Goal: Task Accomplishment & Management: Manage account settings

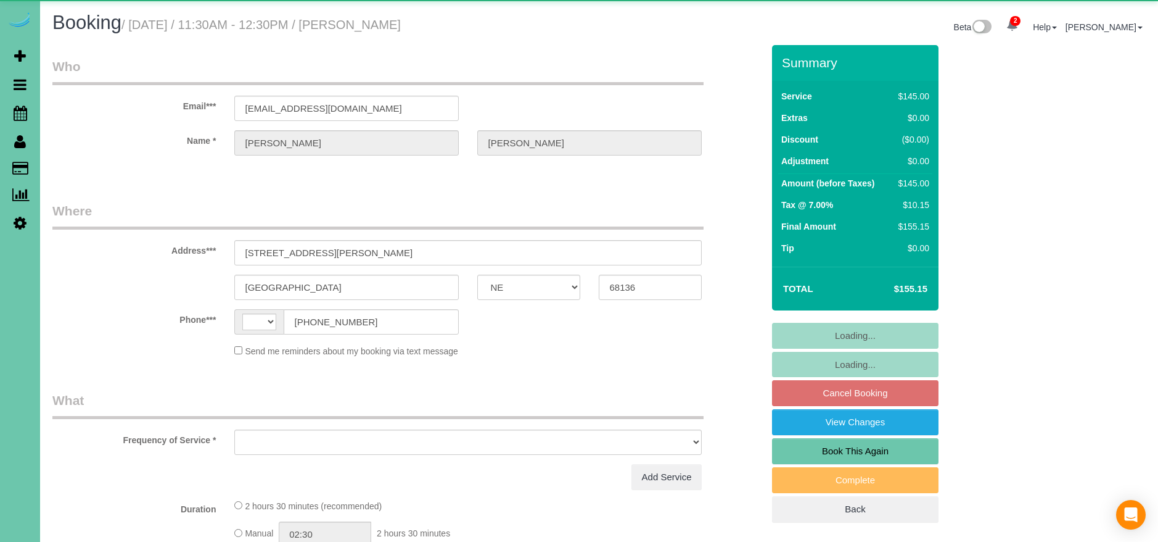
select select "NE"
select select "string:[GEOGRAPHIC_DATA]"
select select "string:fspay-6457fe27-e40f-4fb2-9287-81dfe746dffb"
select select "object:693"
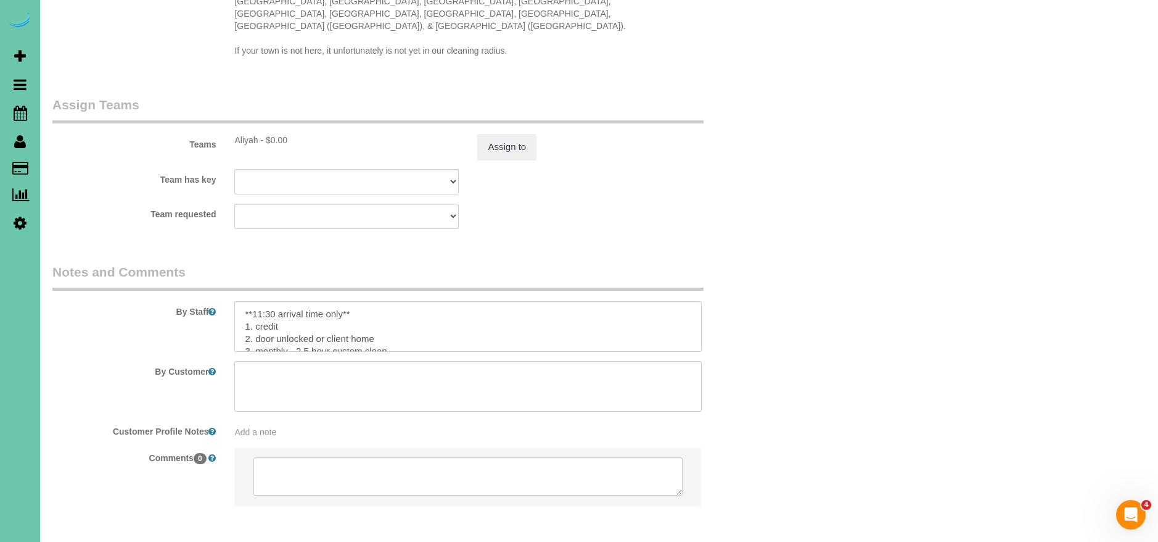
scroll to position [1261, 0]
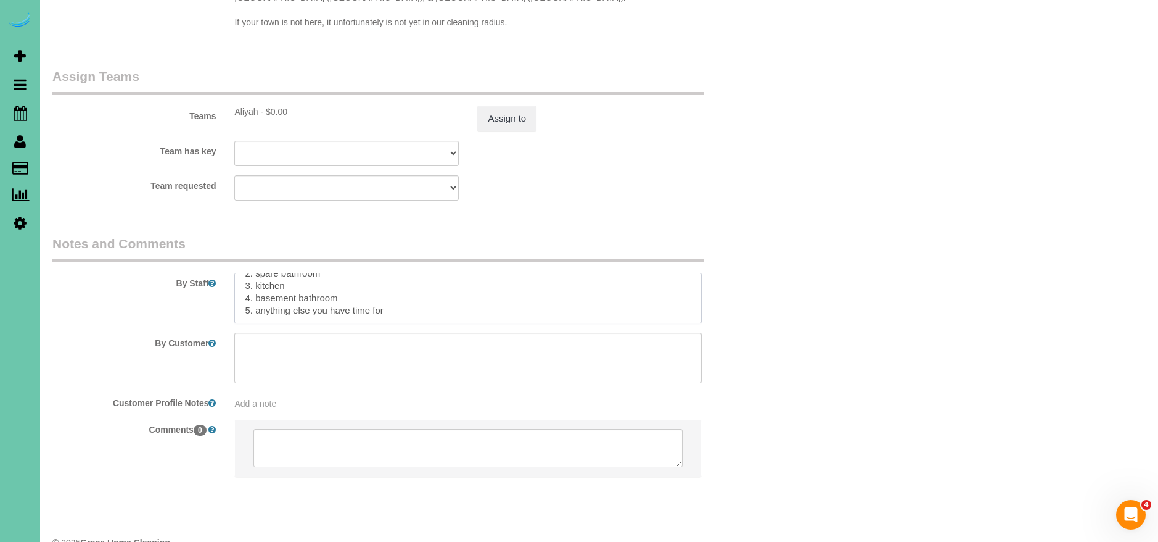
drag, startPoint x: 245, startPoint y: 262, endPoint x: 392, endPoint y: 339, distance: 165.8
click at [393, 339] on sui-booking-comments "By Staff By Customer Customer Profile Notes Add a note Comments 0" at bounding box center [407, 361] width 711 height 255
paste textarea "Master bathroom shower 2. Master bathroom sinks 3. Kitchen sink 4. Living room …"
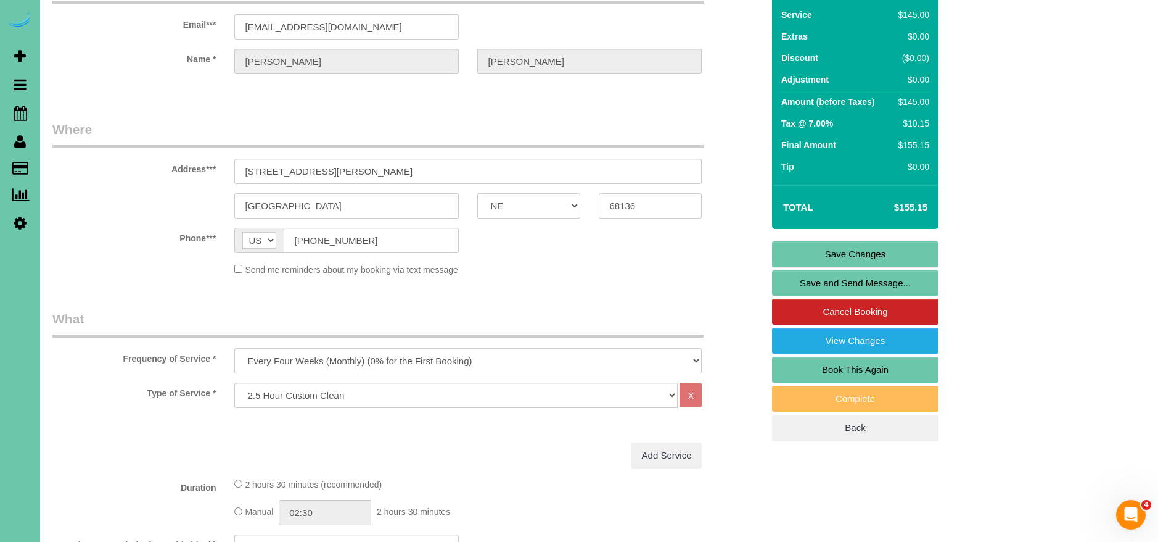
scroll to position [0, 0]
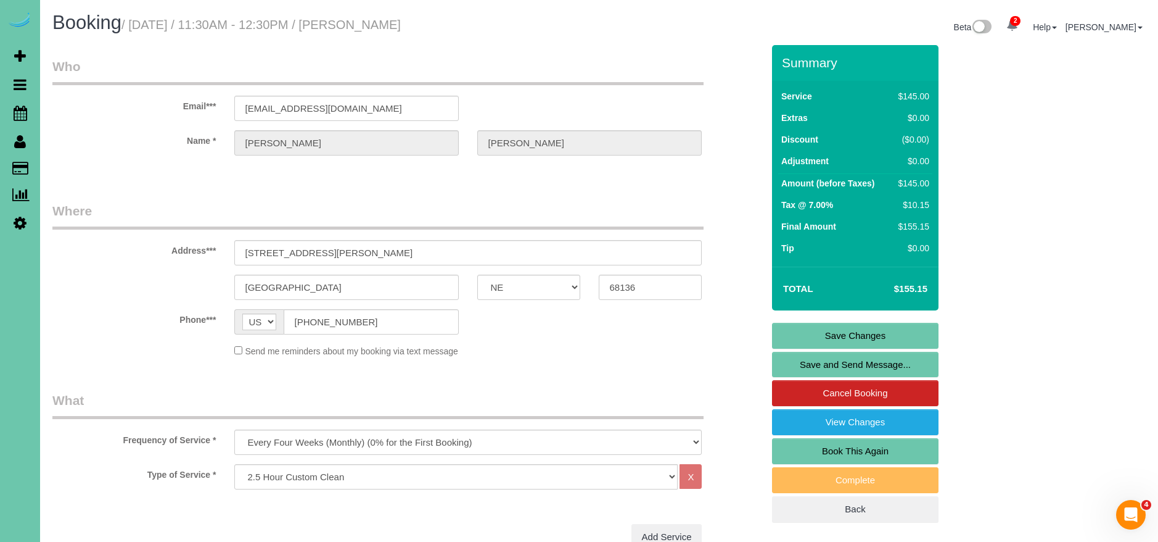
type textarea "**11:30 arrival time only** 1. credit 2. door unlocked or client home 3. monthl…"
click at [870, 329] on link "Save Changes" at bounding box center [855, 336] width 167 height 26
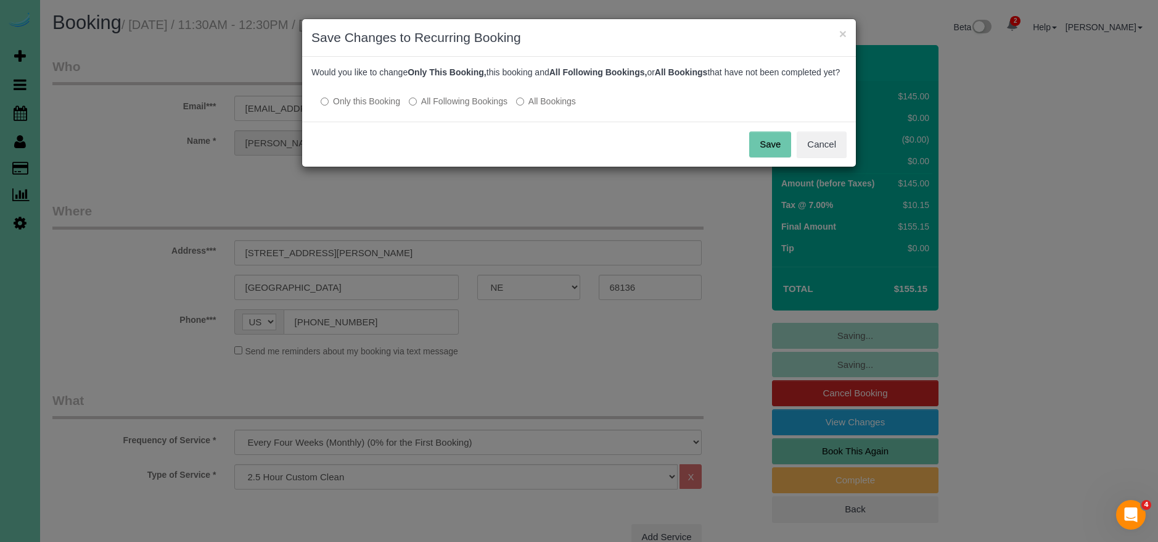
click at [484, 107] on label "All Following Bookings" at bounding box center [458, 101] width 99 height 12
click at [767, 153] on button "Save" at bounding box center [770, 144] width 42 height 26
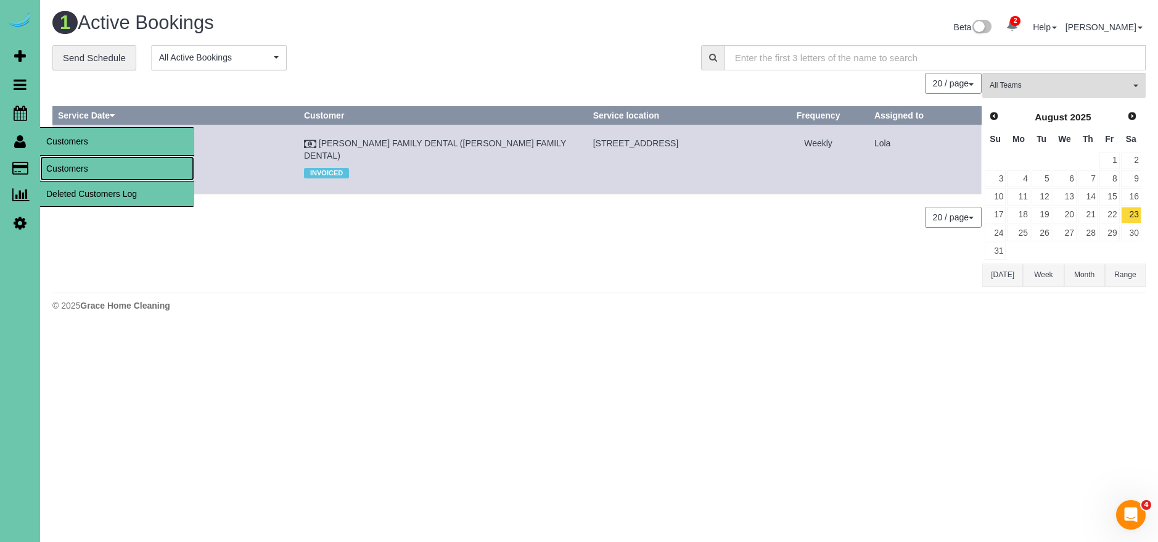
click at [73, 162] on link "Customers" at bounding box center [117, 168] width 154 height 25
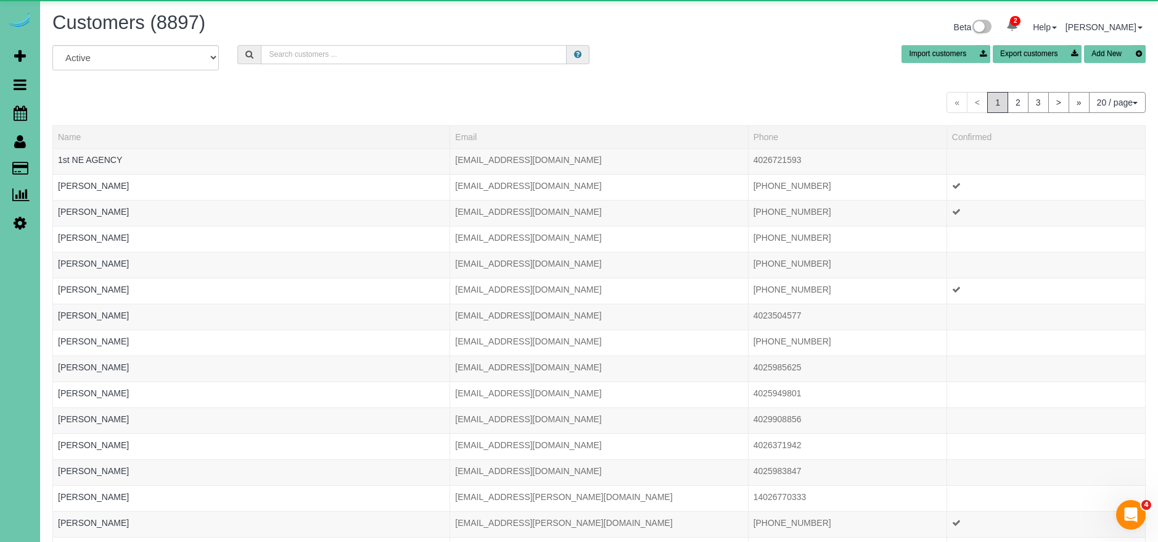
click at [382, 53] on input "text" at bounding box center [414, 54] width 306 height 19
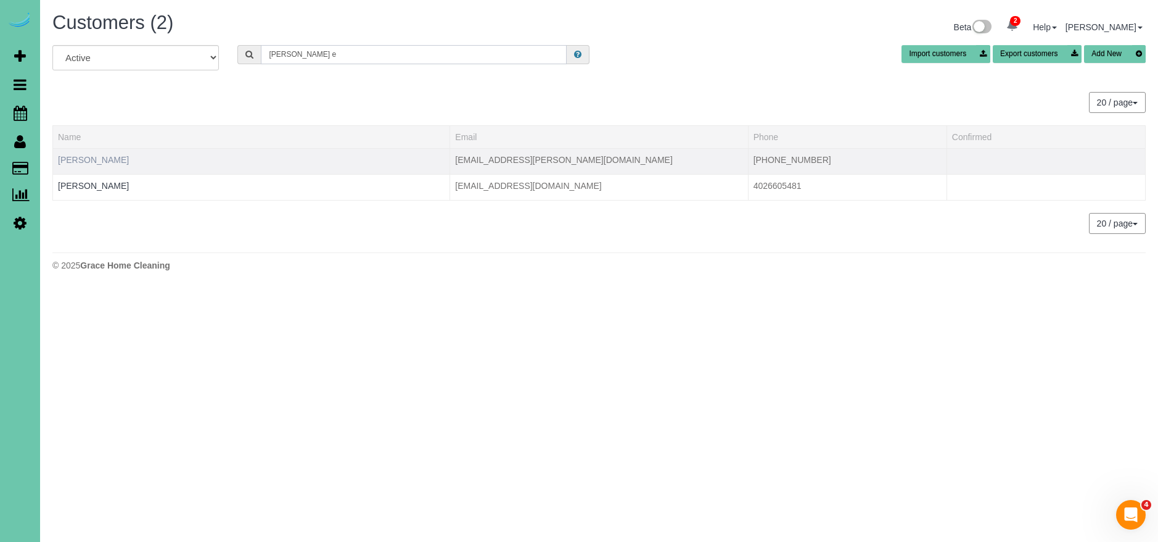
type input "kay e"
click at [89, 158] on link "Kay Emery" at bounding box center [93, 160] width 71 height 10
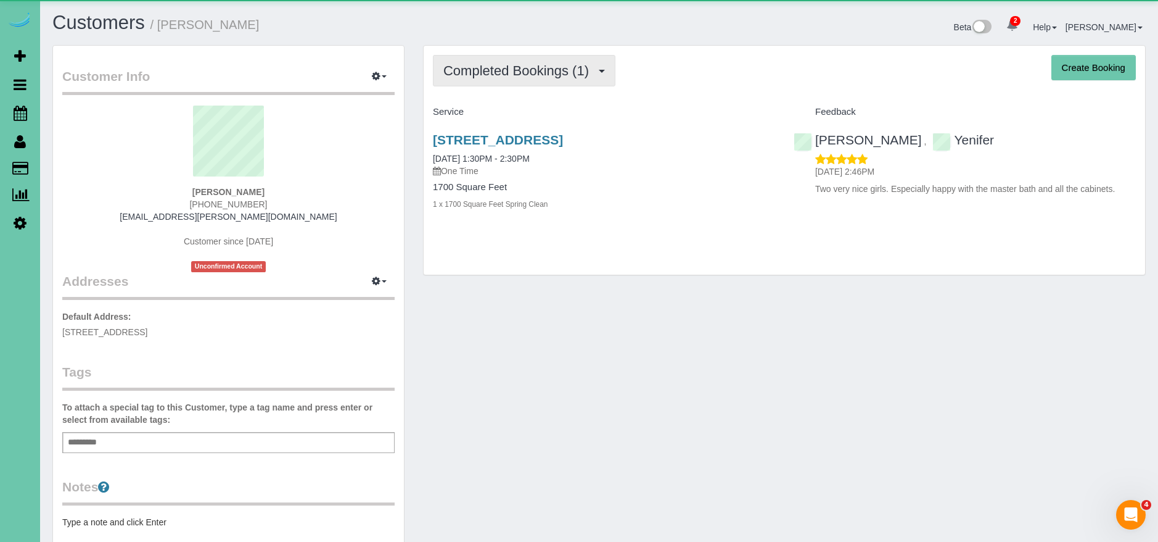
click at [582, 71] on span "Completed Bookings (1)" at bounding box center [519, 70] width 152 height 15
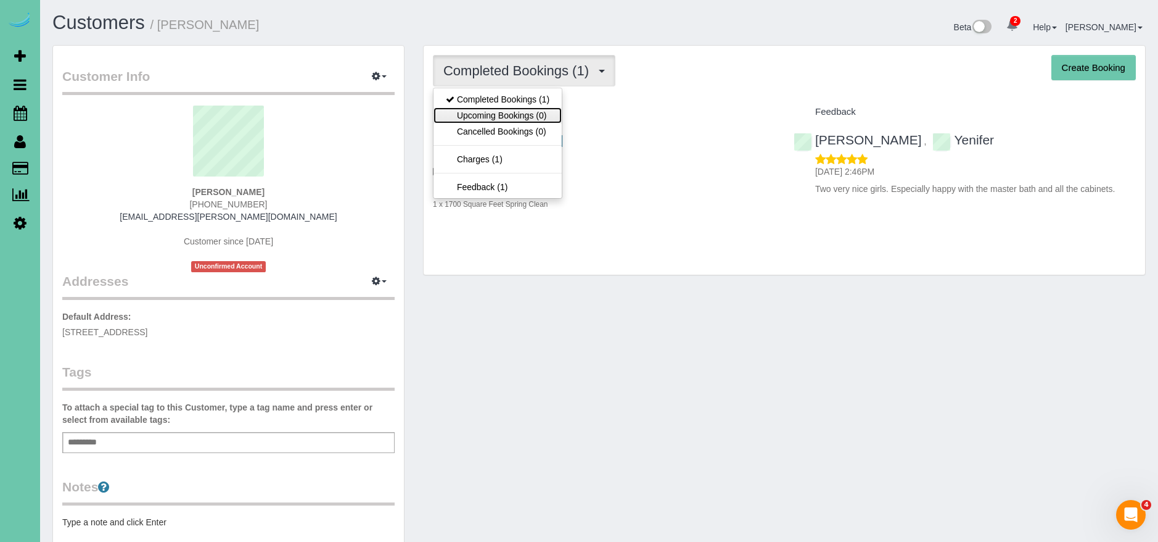
click at [546, 116] on link "Upcoming Bookings (0)" at bounding box center [498, 115] width 128 height 16
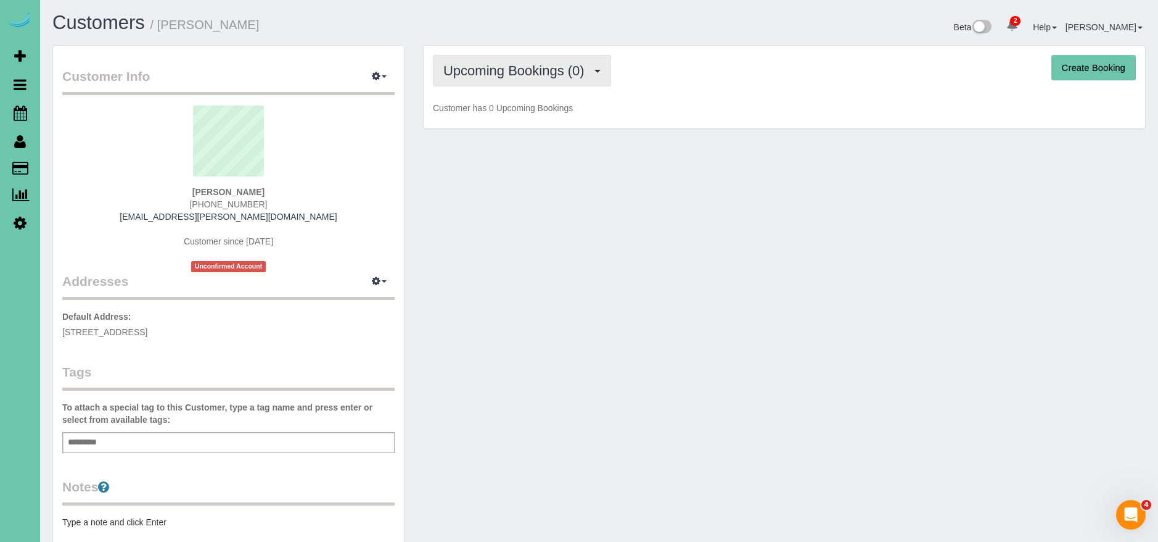
click at [537, 83] on button "Upcoming Bookings (0)" at bounding box center [522, 70] width 178 height 31
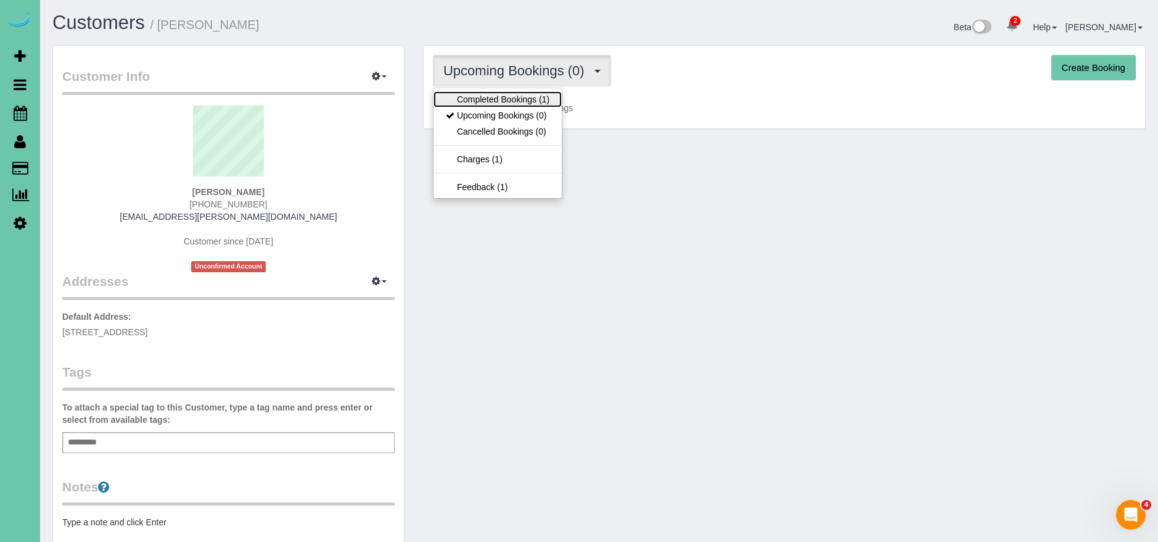
click at [535, 98] on link "Completed Bookings (1)" at bounding box center [498, 99] width 128 height 16
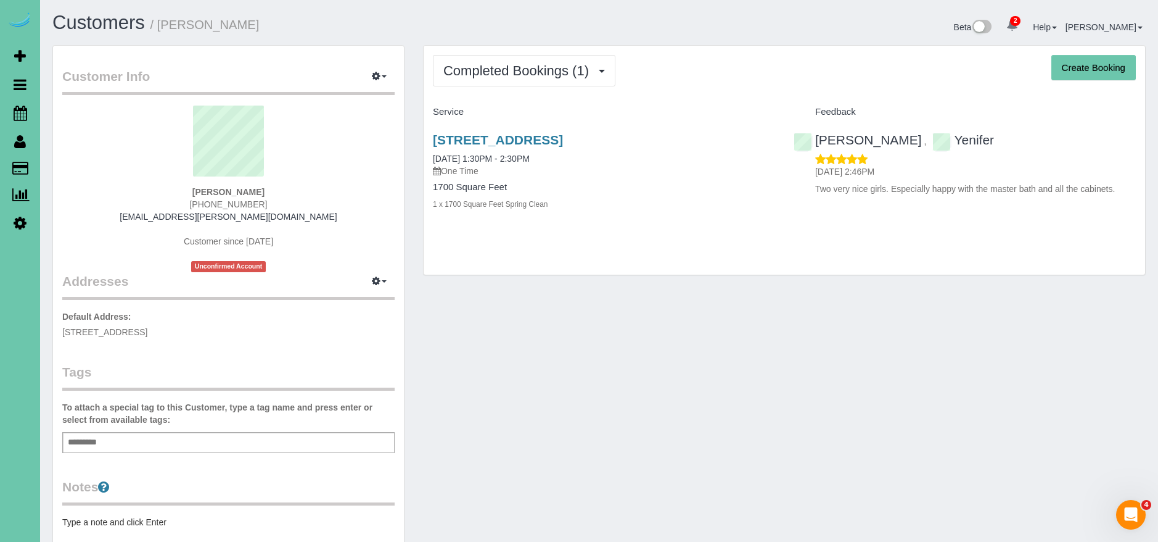
scroll to position [19, 0]
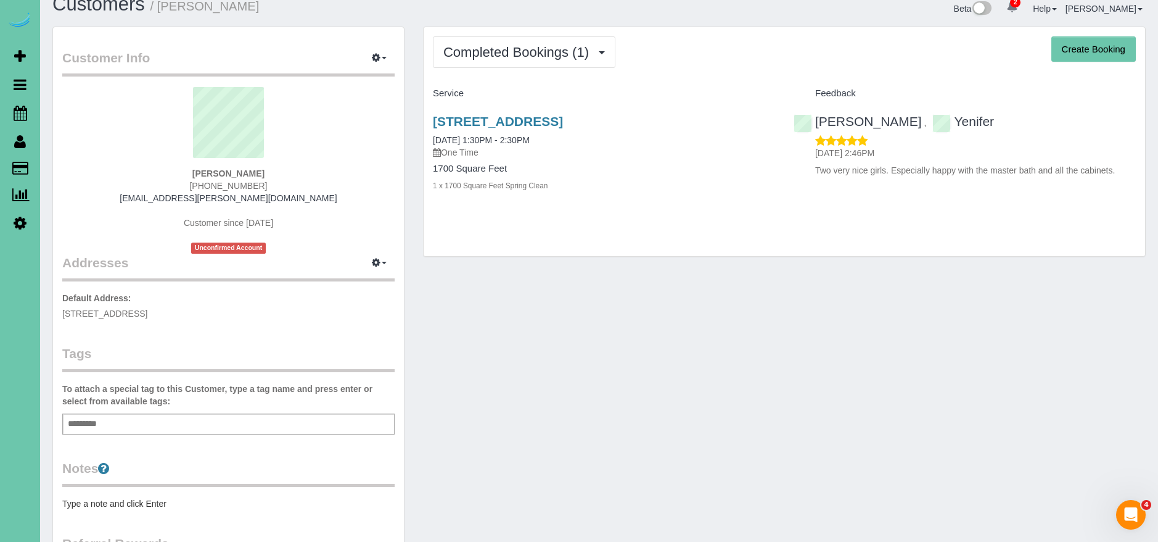
click at [289, 175] on div "Kay Emery (402) 320-0765 jokayem@cox.net Customer since 2025 Unconfirmed Account" at bounding box center [228, 170] width 332 height 167
drag, startPoint x: 289, startPoint y: 179, endPoint x: 171, endPoint y: 179, distance: 117.2
click at [171, 179] on div "Kay Emery (402) 320-0765 jokayem@cox.net Customer since 2025 Unconfirmed Account" at bounding box center [228, 170] width 332 height 167
copy span "(402) 320-0765"
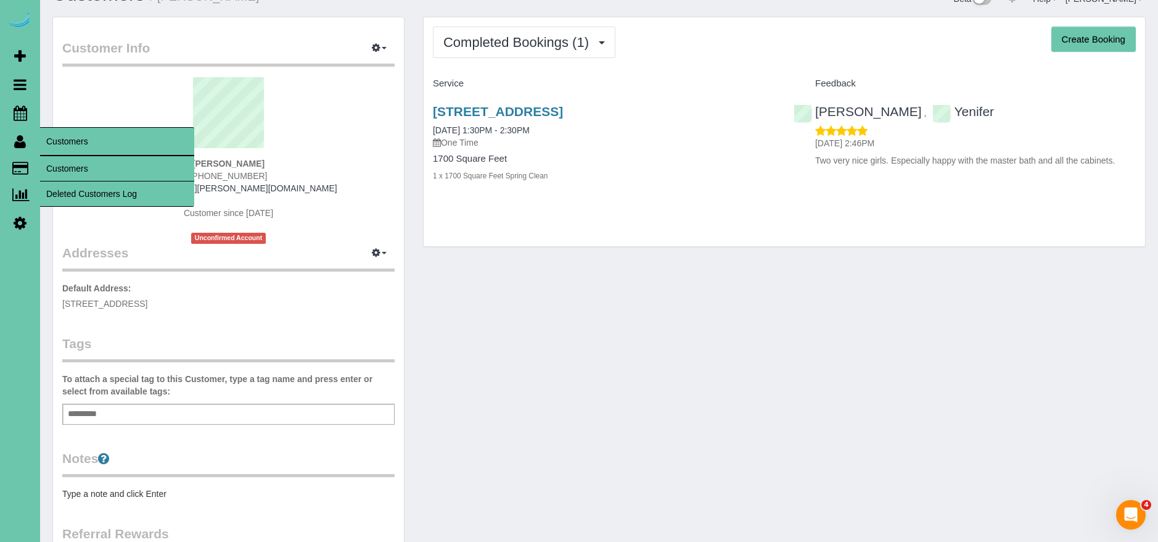
scroll to position [27, 0]
drag, startPoint x: 83, startPoint y: 175, endPoint x: 75, endPoint y: 173, distance: 8.8
click at [83, 175] on link "Customers" at bounding box center [117, 168] width 154 height 25
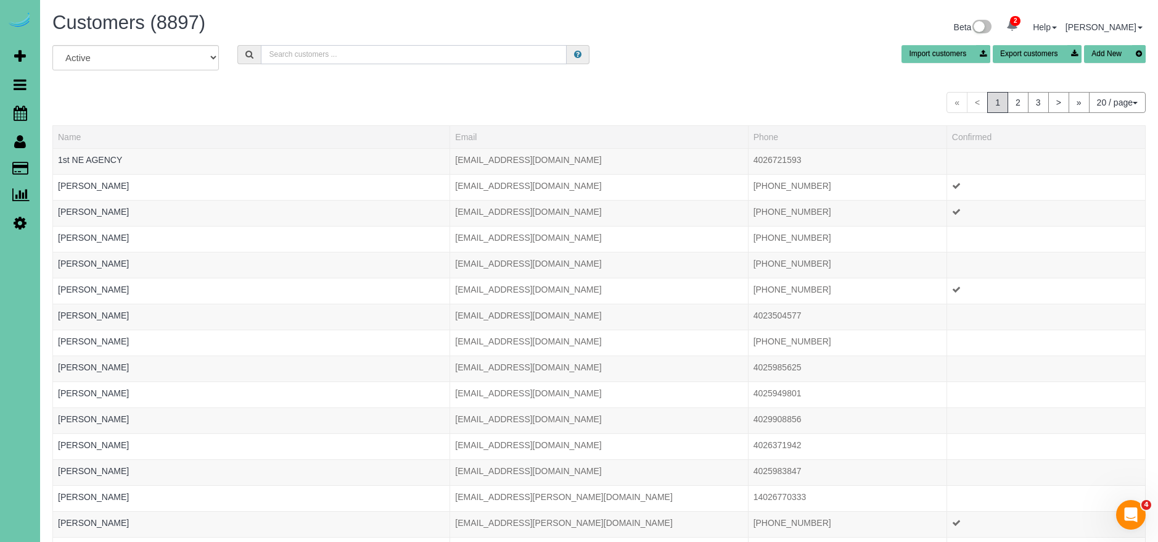
click at [361, 51] on input "text" at bounding box center [414, 54] width 306 height 19
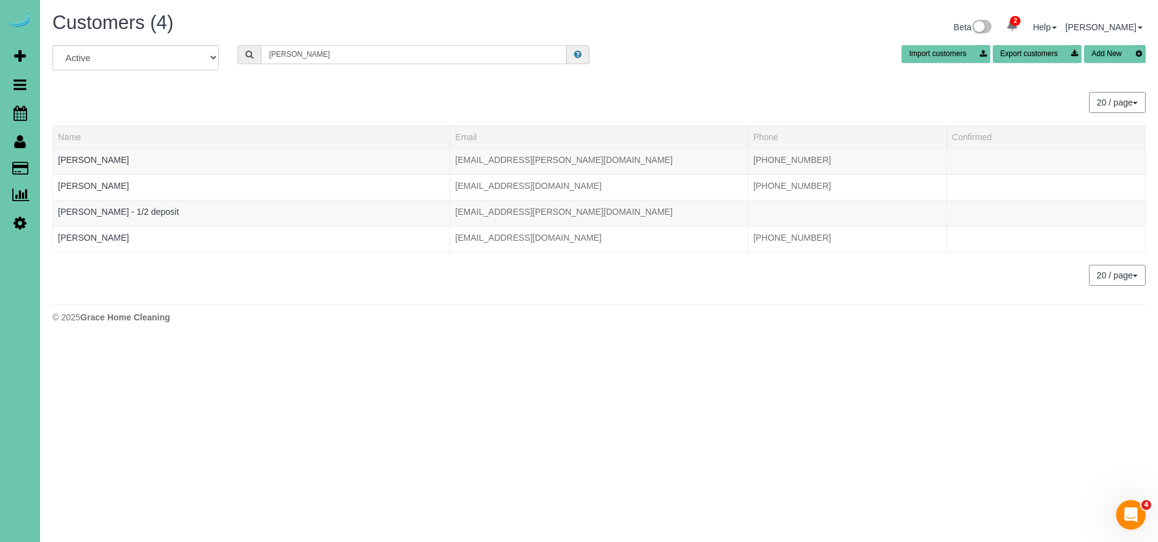
type input "corinne"
click at [119, 118] on span "Scheduler" at bounding box center [117, 113] width 154 height 28
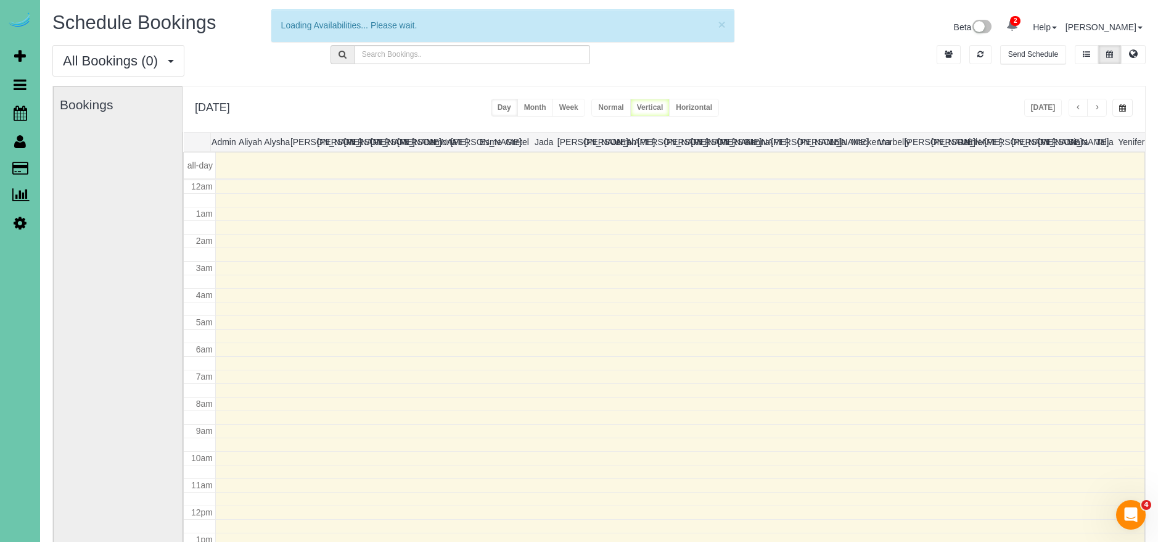
scroll to position [163, 0]
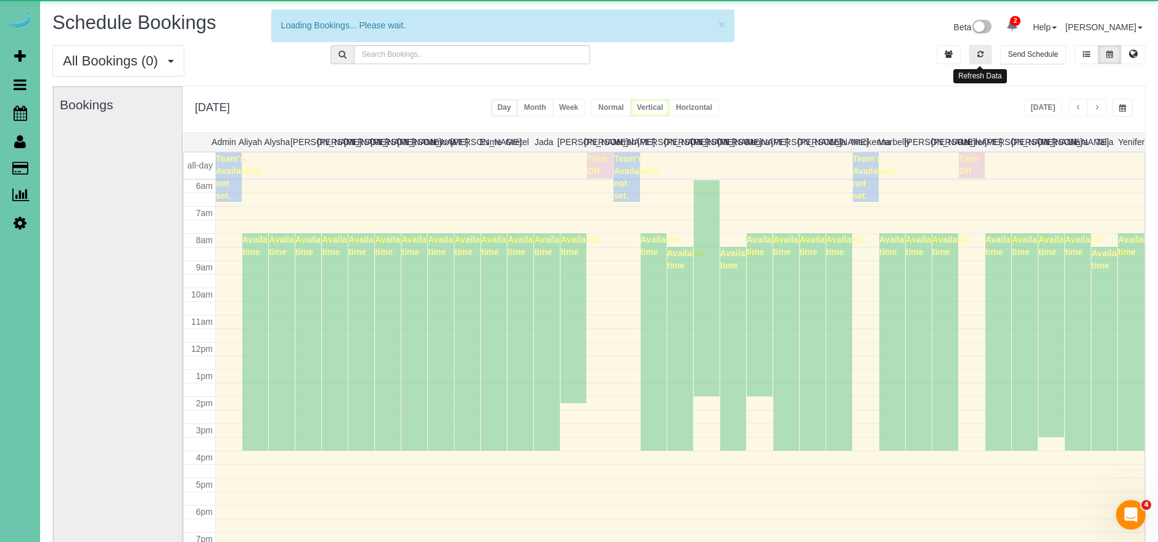
click at [978, 54] on icon "button" at bounding box center [981, 54] width 6 height 7
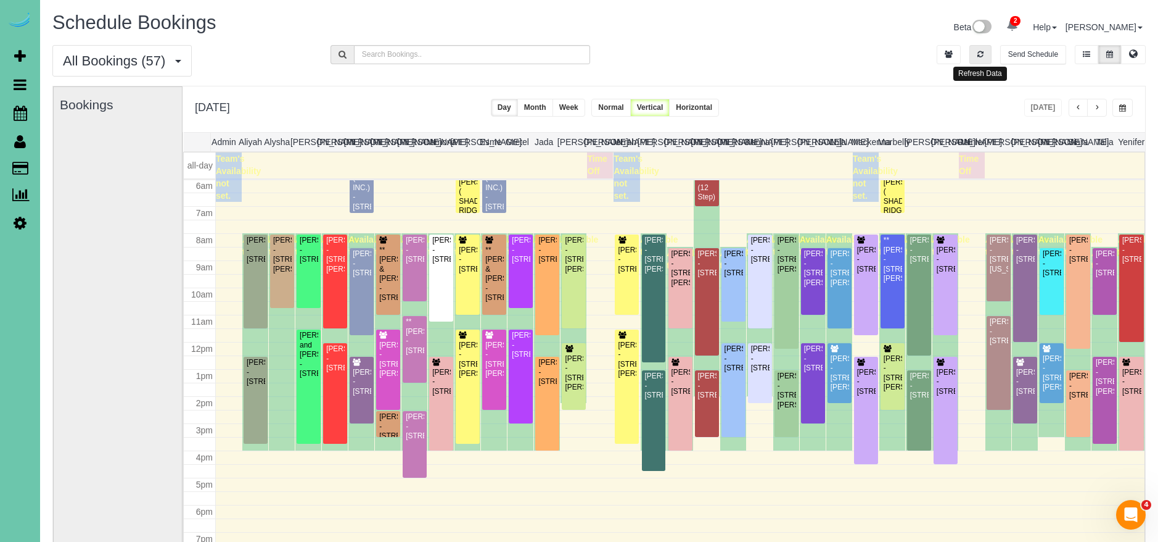
drag, startPoint x: 978, startPoint y: 55, endPoint x: 1066, endPoint y: 134, distance: 118.4
click at [981, 57] on icon "button" at bounding box center [981, 54] width 6 height 7
click at [439, 380] on div "Robb Vacek - 3125 S 80th St, Omaha, NE 68124" at bounding box center [441, 382] width 19 height 28
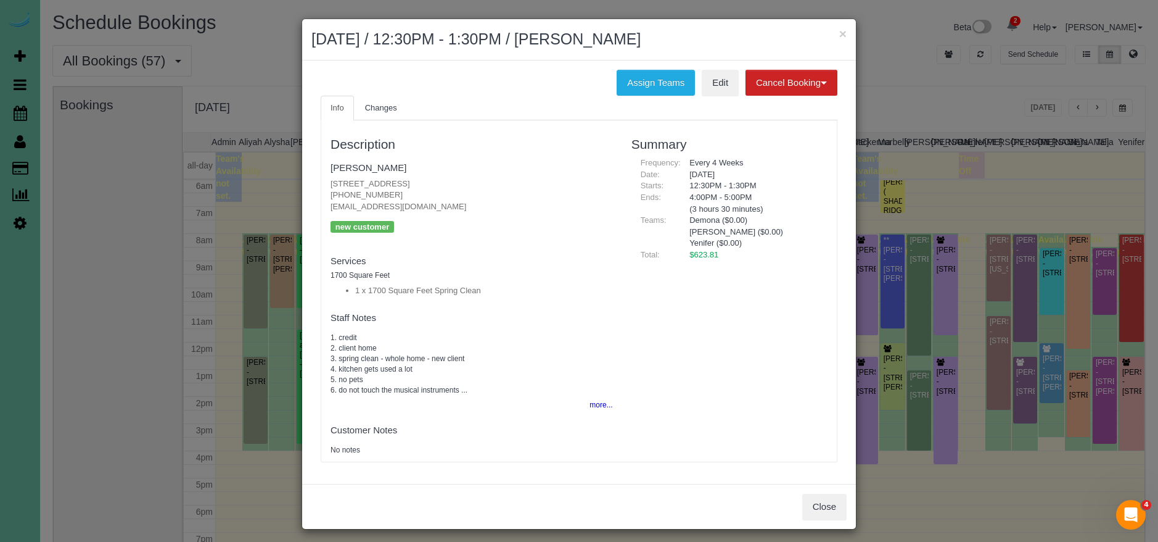
scroll to position [6, 0]
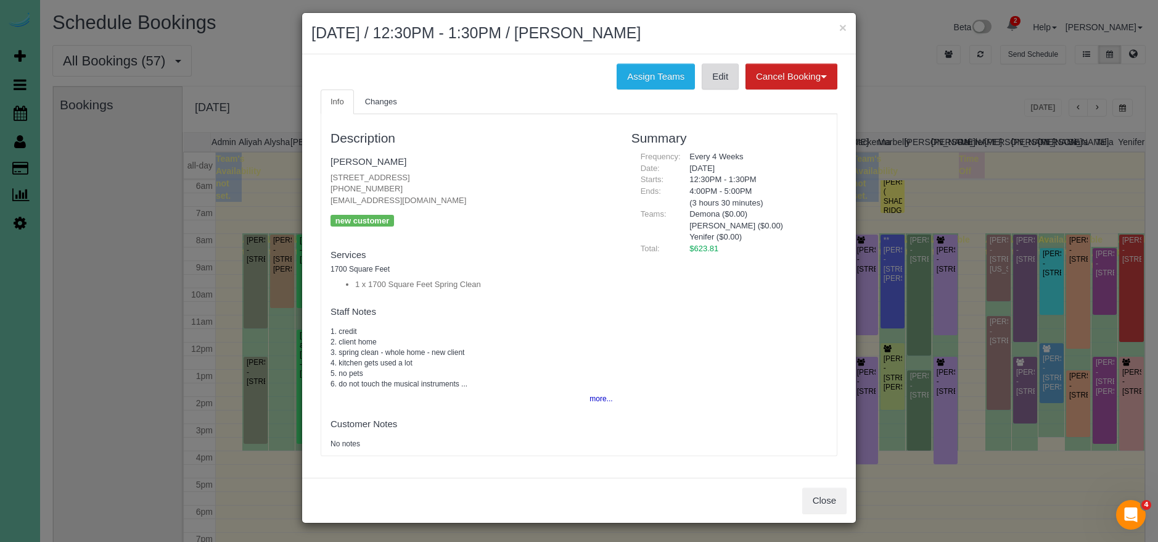
click at [724, 75] on link "Edit" at bounding box center [720, 77] width 37 height 26
click at [347, 160] on link "Robb Vacek" at bounding box center [369, 161] width 76 height 10
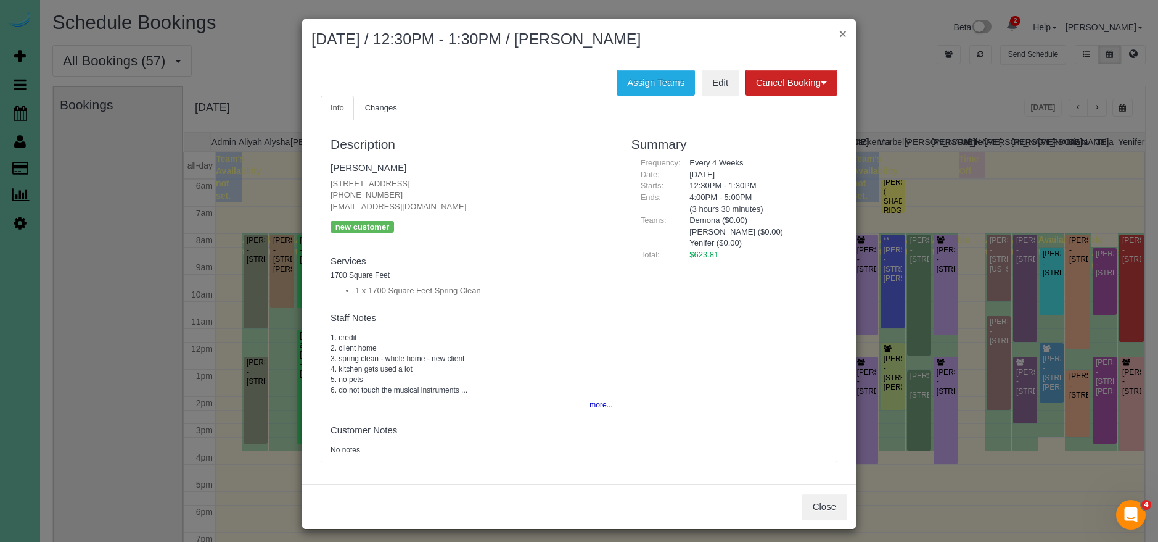
drag, startPoint x: 844, startPoint y: 33, endPoint x: 934, endPoint y: 52, distance: 92.7
click at [844, 33] on button "×" at bounding box center [842, 33] width 7 height 13
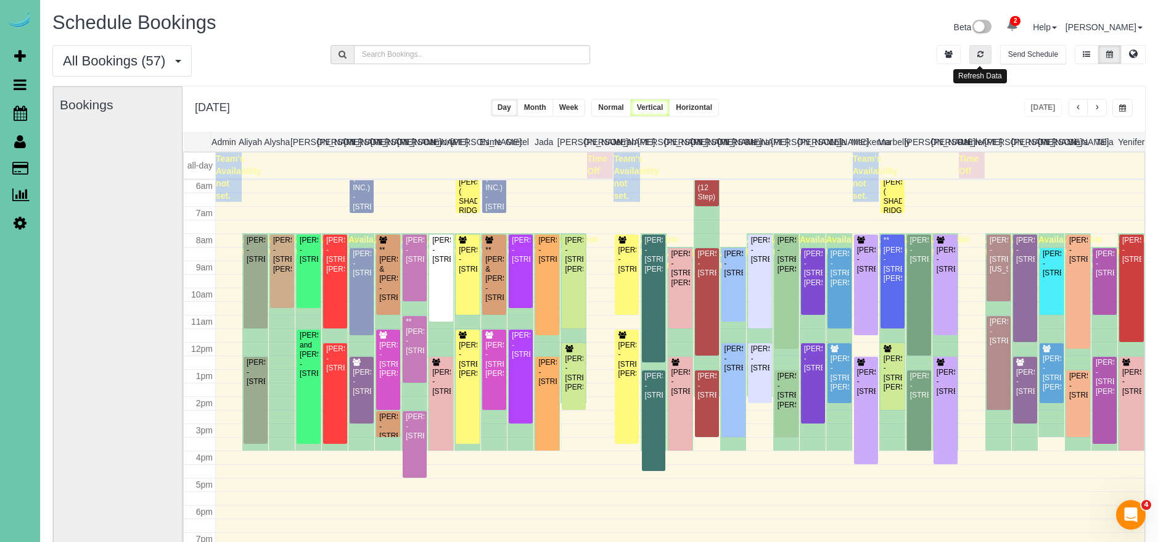
click at [978, 58] on button "button" at bounding box center [981, 54] width 22 height 19
click at [778, 73] on div "All Bookings (57) All Bookings Unassigned Bookings Recurring Bookings New Custo…" at bounding box center [599, 65] width 1112 height 41
click at [409, 59] on input "text" at bounding box center [472, 54] width 236 height 19
click at [372, 98] on div "Thursday, Oct 2, 2025 Today Day Month Week Normal Vertical Horizontal" at bounding box center [664, 109] width 963 height 46
click at [375, 54] on input "text" at bounding box center [472, 54] width 236 height 19
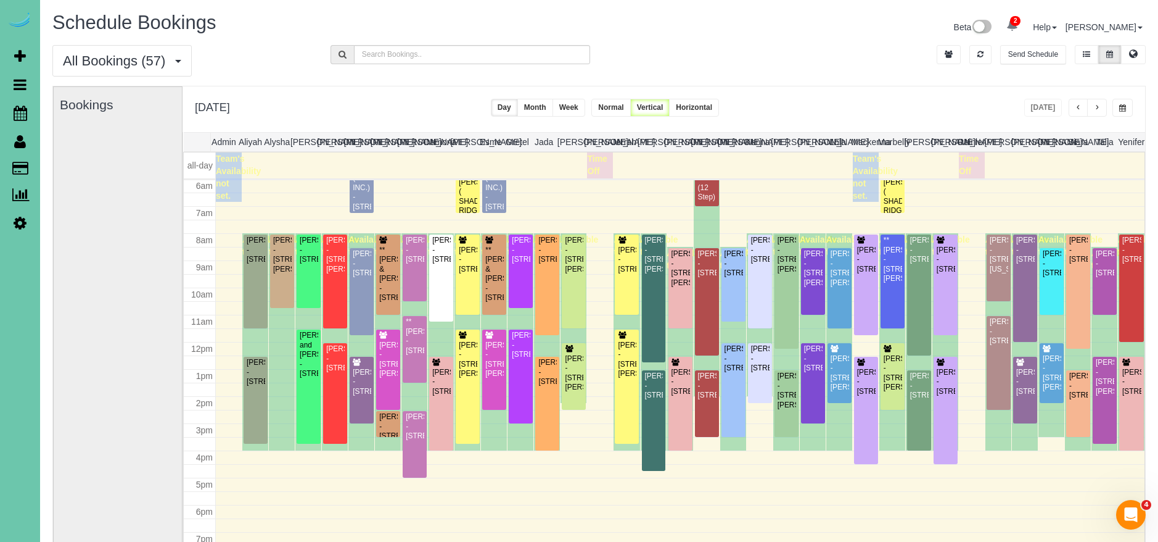
drag, startPoint x: 374, startPoint y: 29, endPoint x: 379, endPoint y: 47, distance: 18.4
click at [374, 29] on h1 "Schedule Bookings" at bounding box center [321, 22] width 538 height 21
click at [379, 51] on input "text" at bounding box center [472, 54] width 236 height 19
click at [381, 86] on div "Thursday, Oct 2, 2025 Today Day Month Week Normal Vertical Horizontal" at bounding box center [664, 109] width 963 height 46
click at [381, 57] on input "text" at bounding box center [472, 54] width 236 height 19
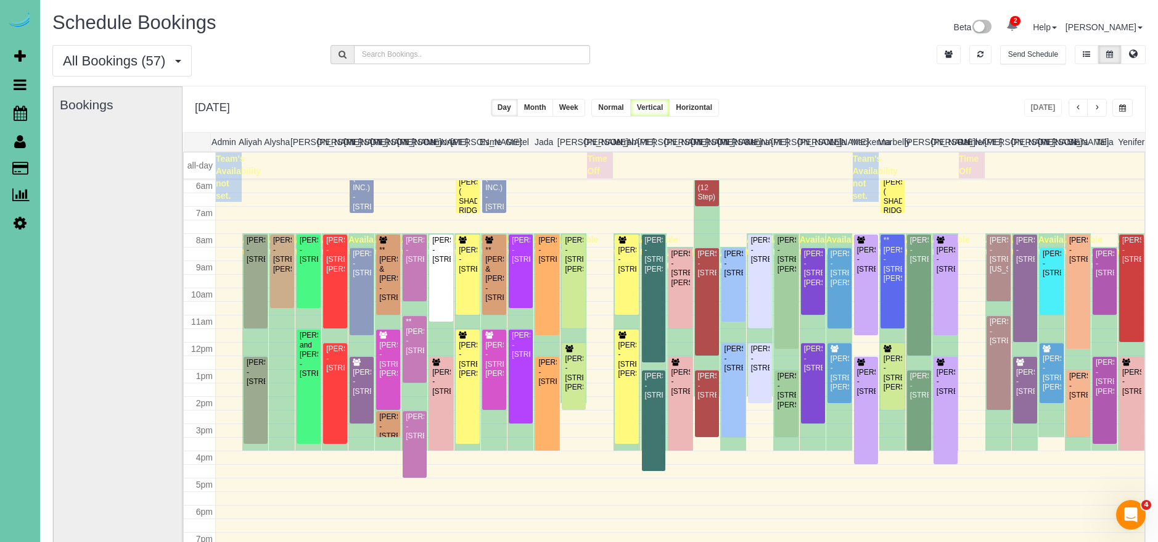
click at [380, 28] on h1 "Schedule Bookings" at bounding box center [321, 22] width 538 height 21
click at [376, 50] on input "text" at bounding box center [472, 54] width 236 height 19
drag, startPoint x: 379, startPoint y: 88, endPoint x: 376, endPoint y: 62, distance: 26.2
click at [379, 88] on div "Thursday, Oct 2, 2025 Today Day Month Week Normal Vertical Horizontal" at bounding box center [664, 109] width 963 height 46
click at [377, 56] on input "text" at bounding box center [472, 54] width 236 height 19
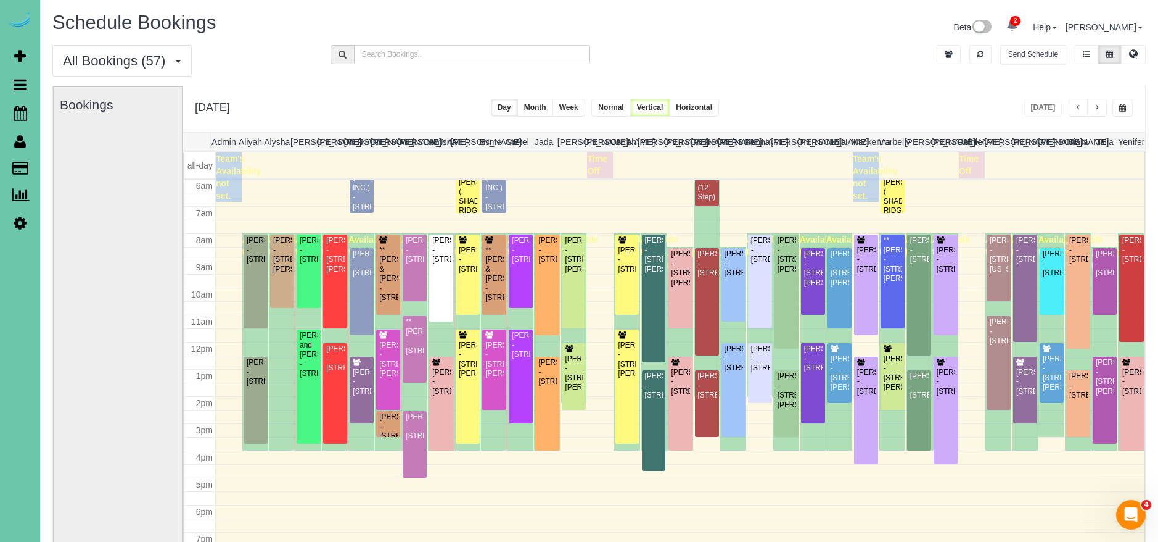
click at [390, 30] on h1 "Schedule Bookings" at bounding box center [321, 22] width 538 height 21
click at [397, 104] on div "Thursday, Oct 2, 2025 Today Day Month Week Normal Vertical Horizontal" at bounding box center [664, 109] width 963 height 46
drag, startPoint x: 985, startPoint y: 56, endPoint x: 1051, endPoint y: 121, distance: 92.5
click at [985, 56] on button "button" at bounding box center [981, 54] width 22 height 19
click at [1082, 108] on button "button" at bounding box center [1079, 108] width 20 height 18
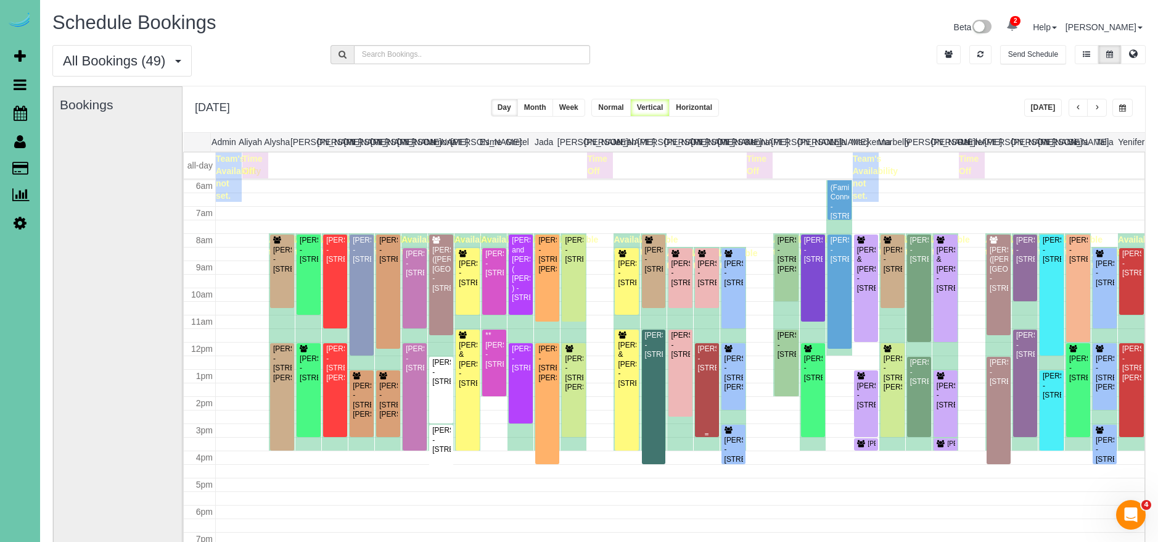
click at [705, 373] on div "Kylie Vonnahme - 12353 Franklin St, Omaha, NE 68154" at bounding box center [707, 358] width 19 height 28
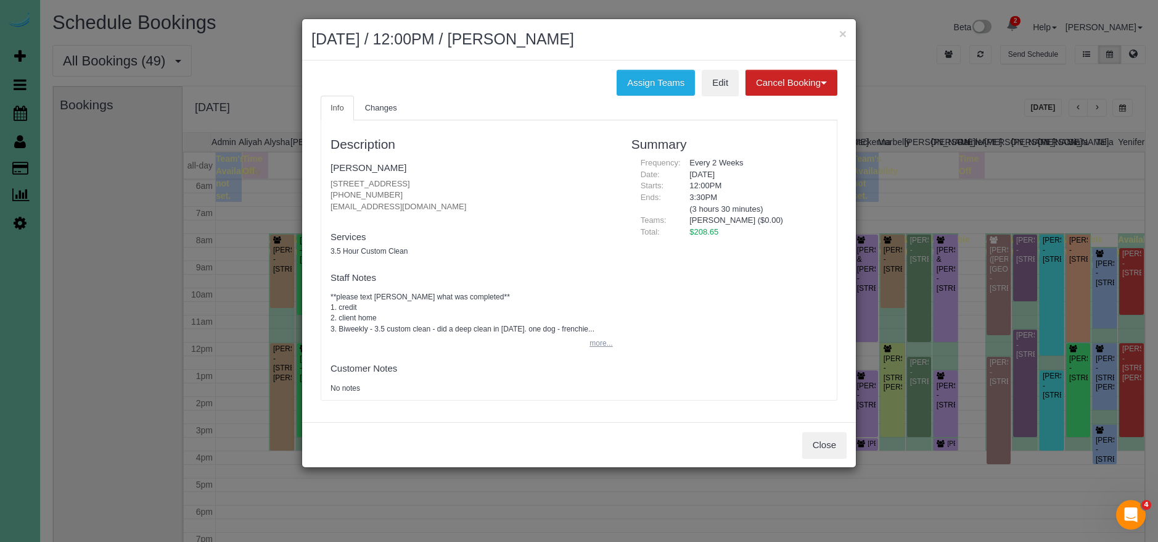
click at [598, 349] on button "more..." at bounding box center [597, 343] width 30 height 18
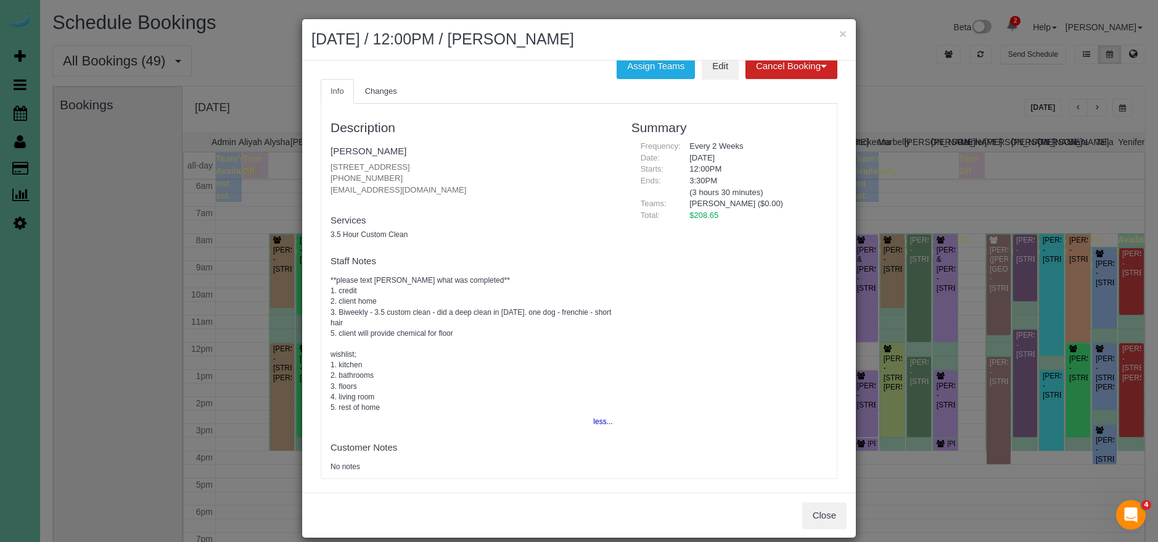
scroll to position [25, 0]
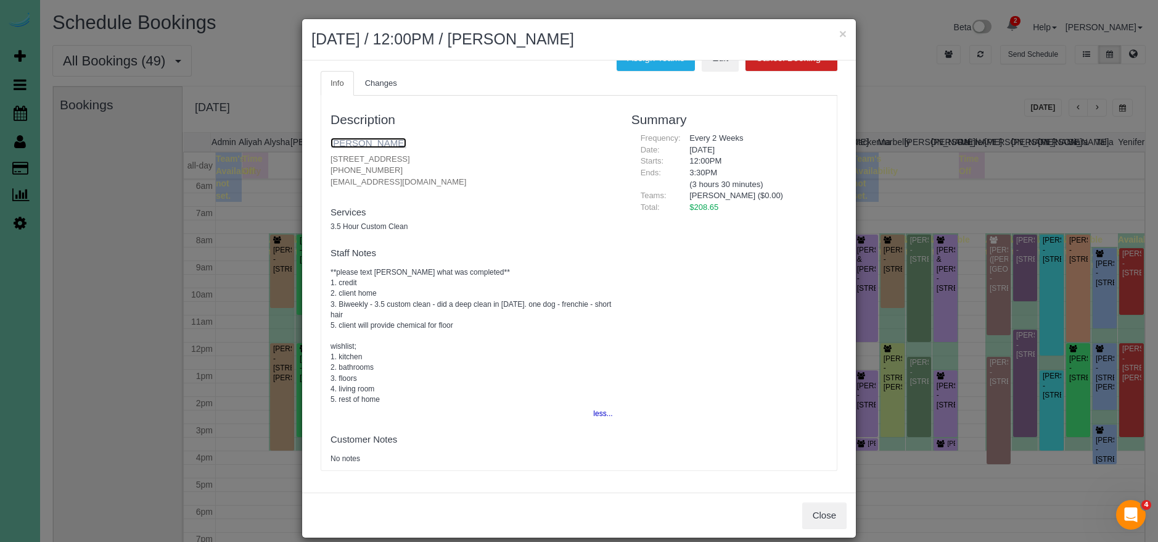
click at [377, 143] on link "Kylie Vonnahme" at bounding box center [369, 143] width 76 height 10
drag, startPoint x: 845, startPoint y: 34, endPoint x: 1062, endPoint y: 74, distance: 220.2
click at [845, 34] on button "×" at bounding box center [842, 33] width 7 height 13
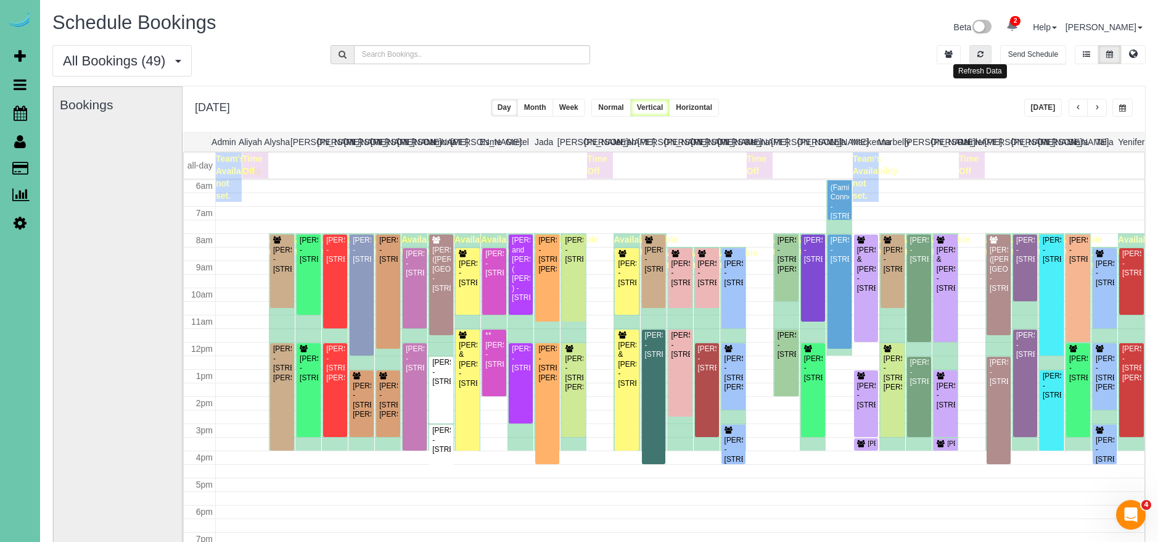
click at [988, 57] on button "button" at bounding box center [981, 54] width 22 height 19
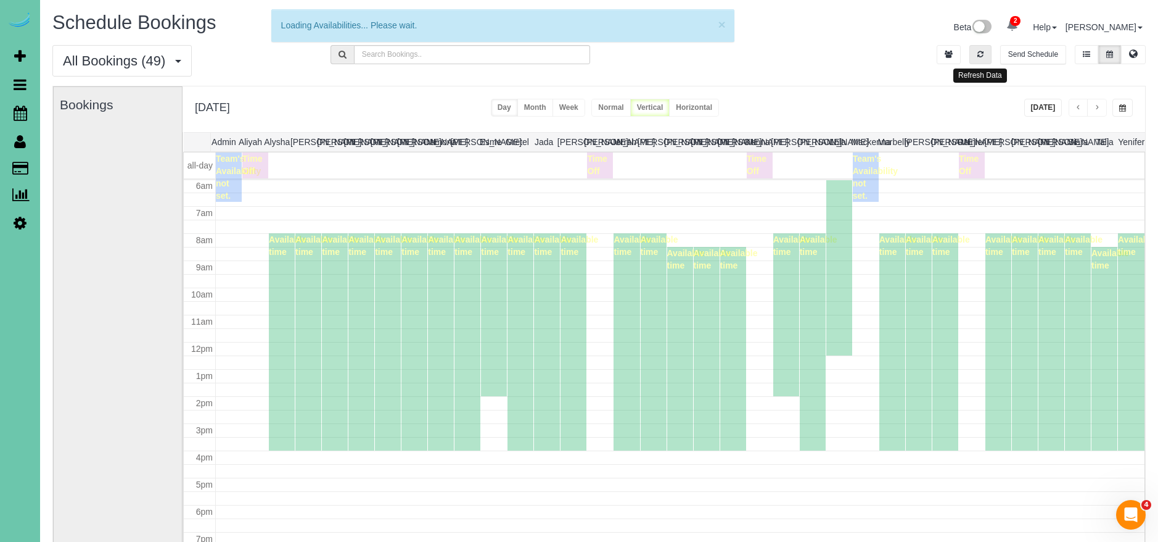
click at [991, 56] on button "button" at bounding box center [981, 54] width 22 height 19
click at [1041, 108] on button "[DATE]" at bounding box center [1044, 108] width 38 height 18
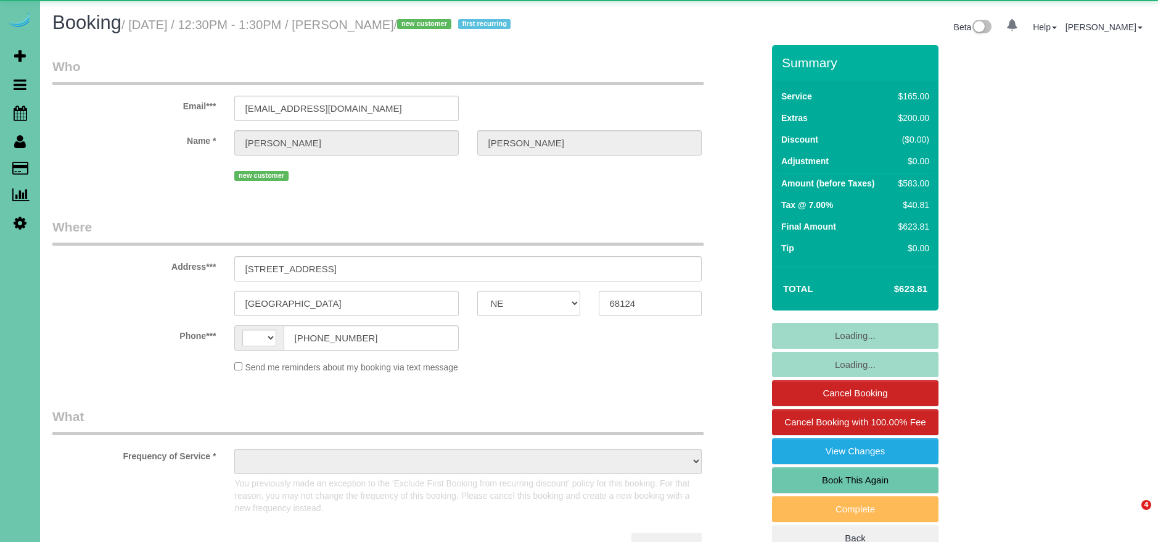
select select "NE"
select select "string:[GEOGRAPHIC_DATA]"
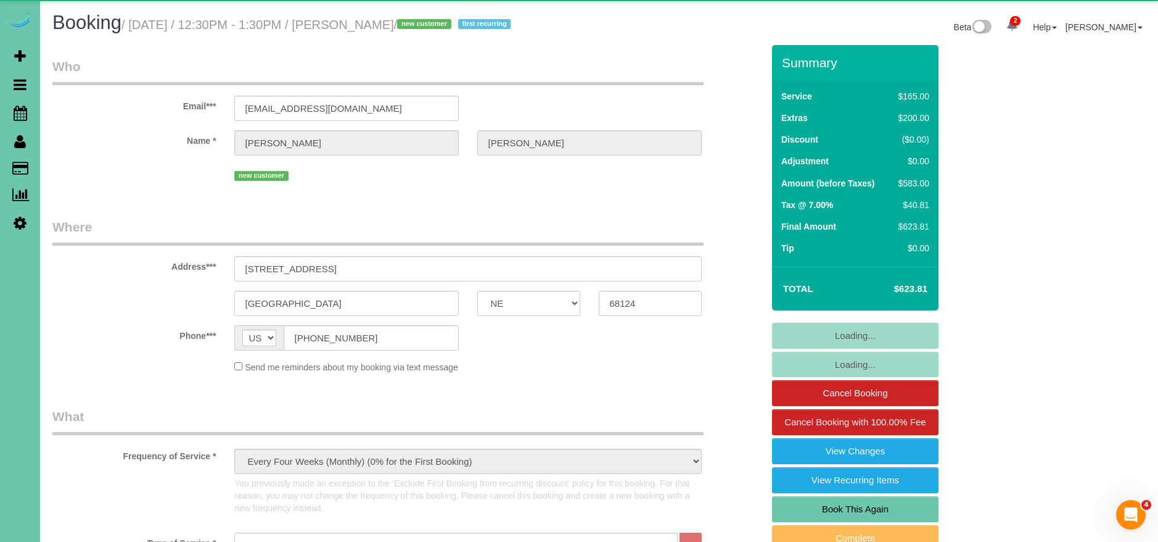
select select "object:871"
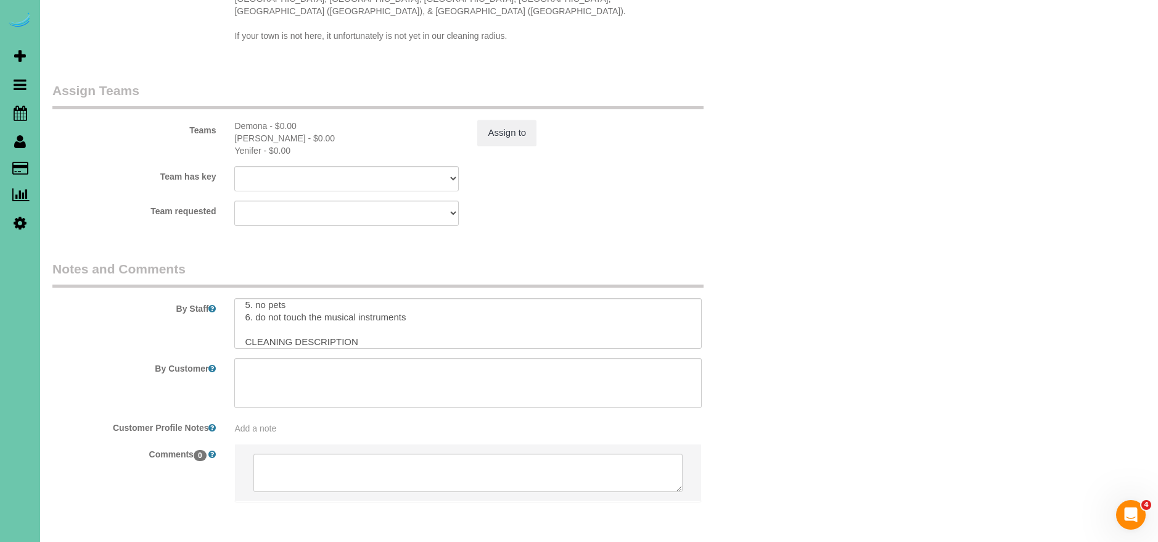
scroll to position [1374, 0]
click at [482, 294] on textarea at bounding box center [468, 319] width 468 height 51
paste textarea "two pieces of furniture that we built ourselves and have not had time to seal. …"
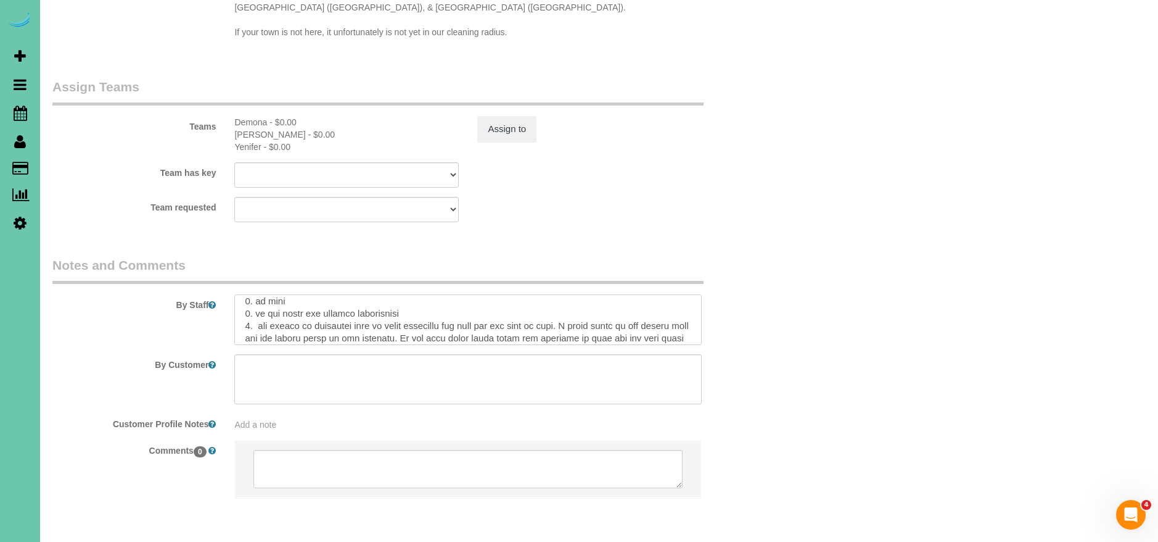
scroll to position [67, 0]
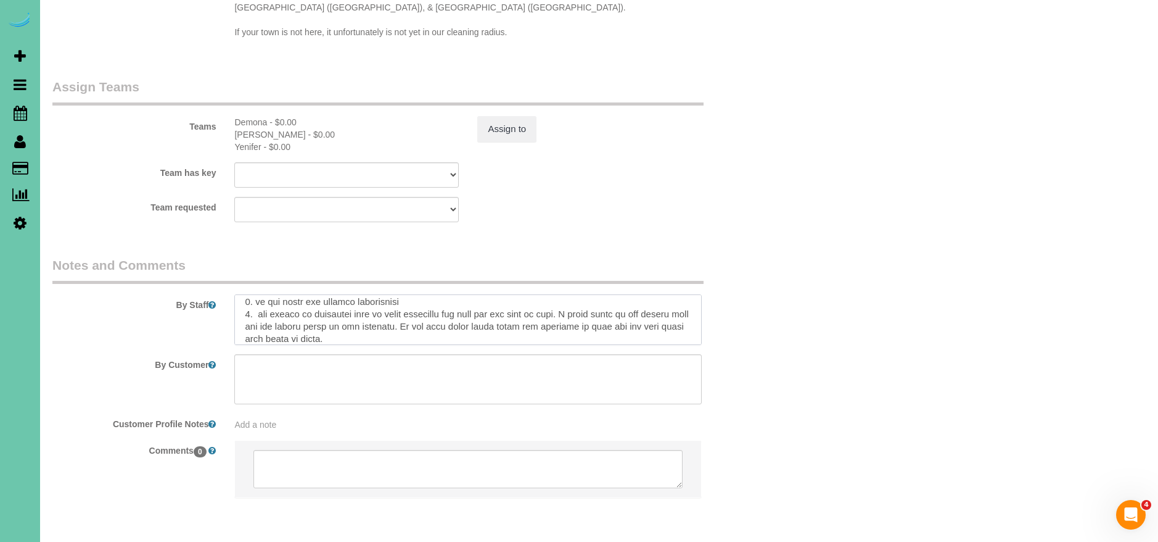
drag, startPoint x: 406, startPoint y: 290, endPoint x: 443, endPoint y: 287, distance: 37.1
click at [443, 294] on textarea at bounding box center [468, 319] width 468 height 51
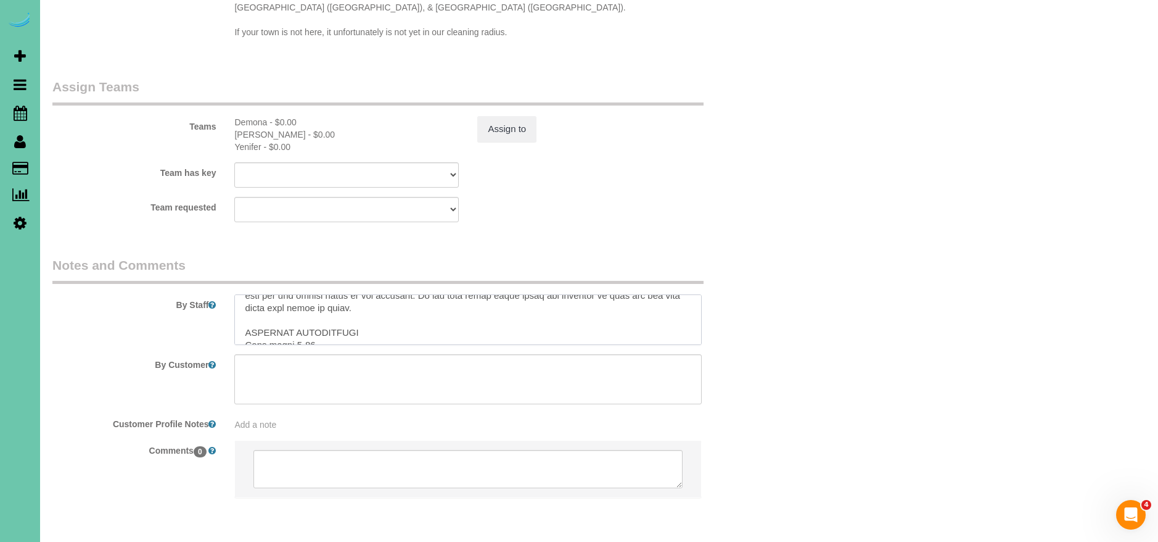
scroll to position [89, 0]
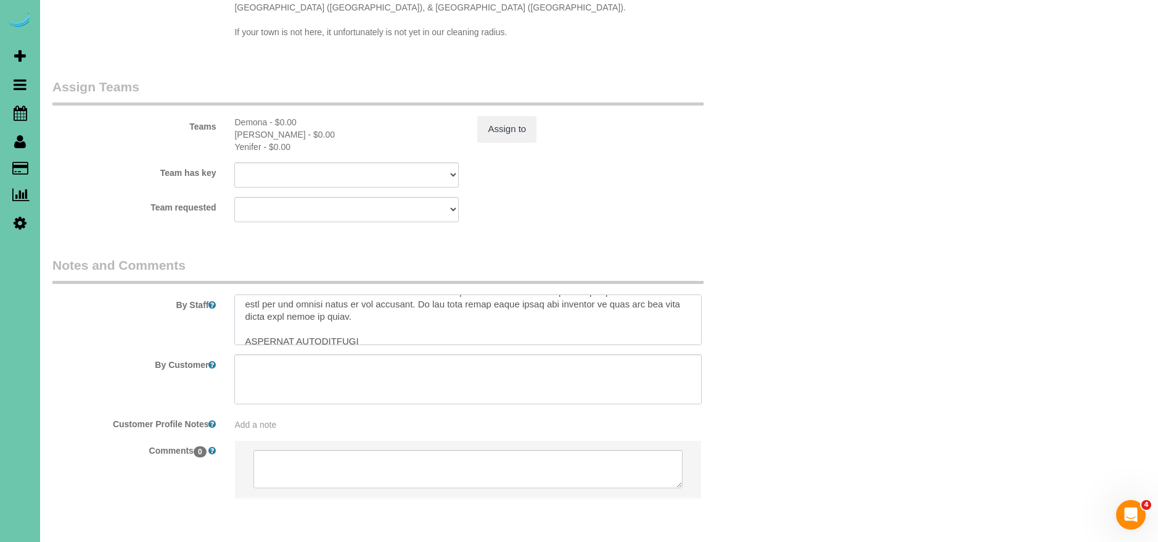
click at [383, 294] on textarea at bounding box center [468, 319] width 468 height 51
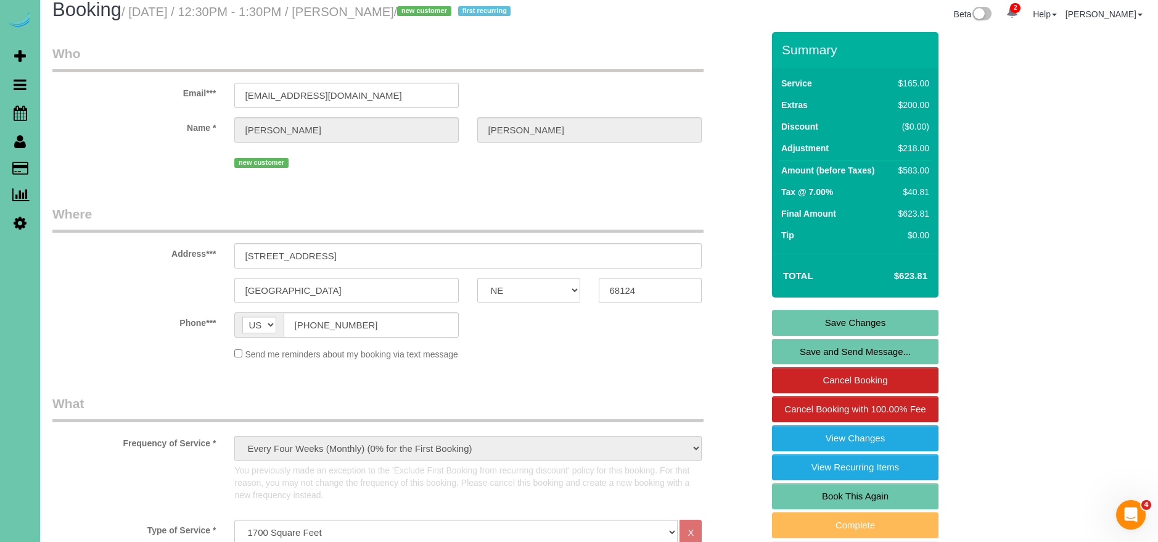
scroll to position [0, 0]
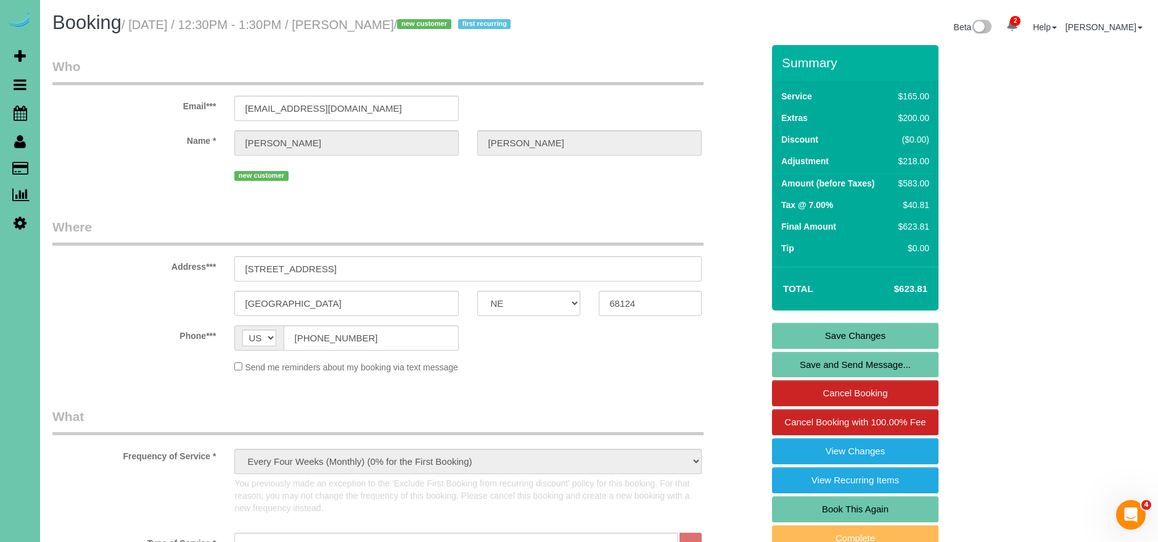
type textarea "1. credit 2. client home 3. spring clean - whole home - new client 4. kitchen g…"
click at [867, 338] on link "Save Changes" at bounding box center [855, 336] width 167 height 26
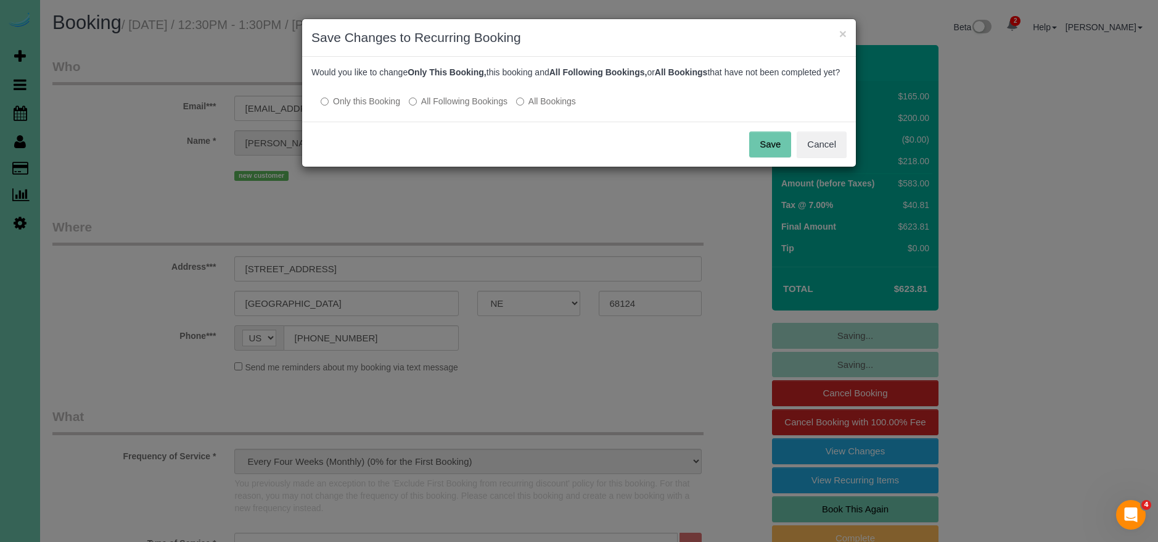
click at [765, 155] on button "Save" at bounding box center [770, 144] width 42 height 26
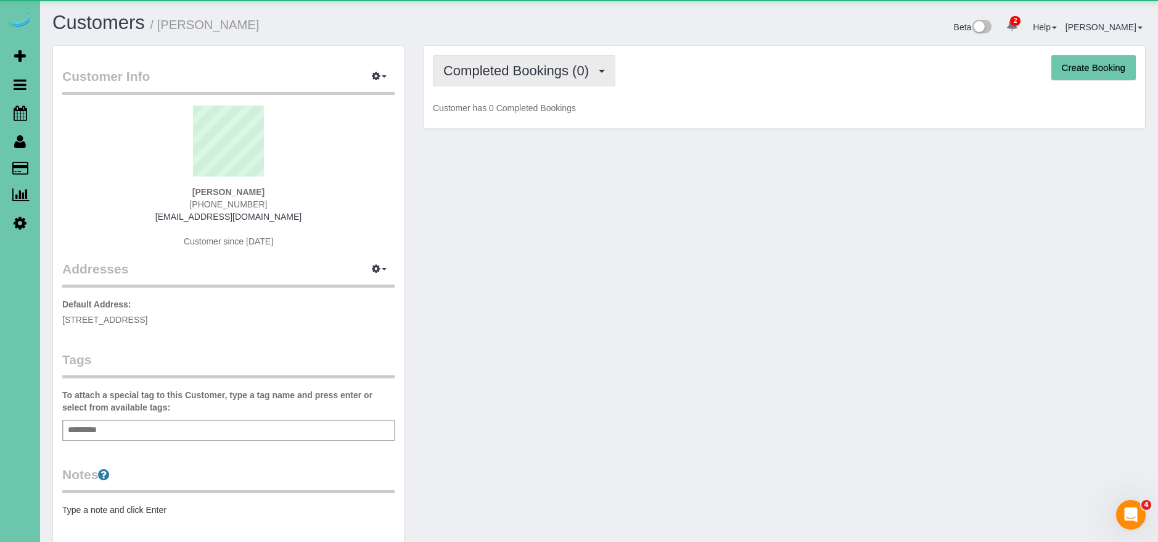
click at [503, 67] on span "Completed Bookings (0)" at bounding box center [519, 70] width 152 height 15
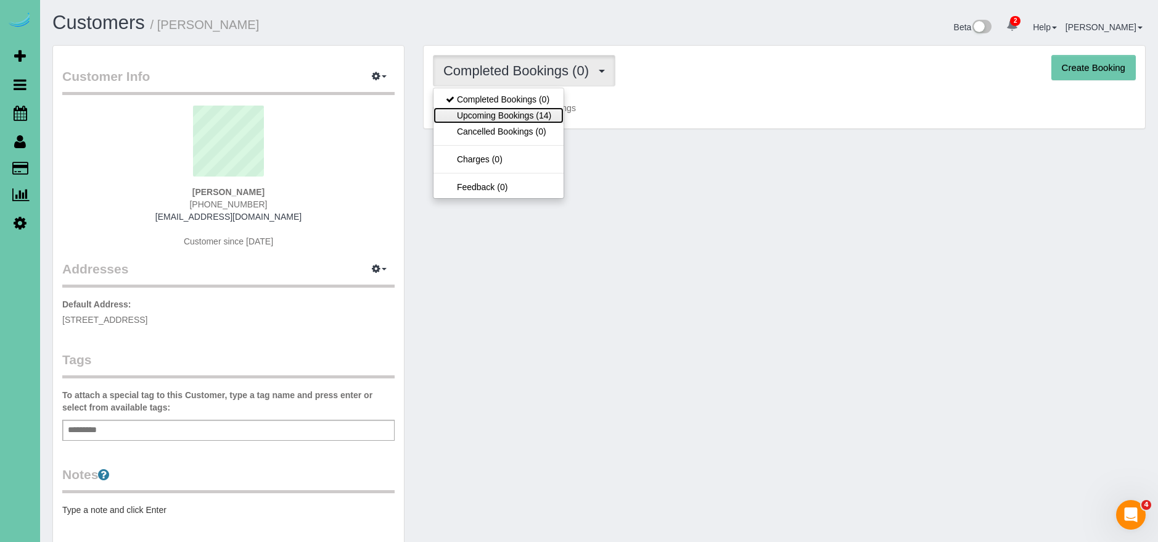
click at [519, 115] on link "Upcoming Bookings (14)" at bounding box center [499, 115] width 130 height 16
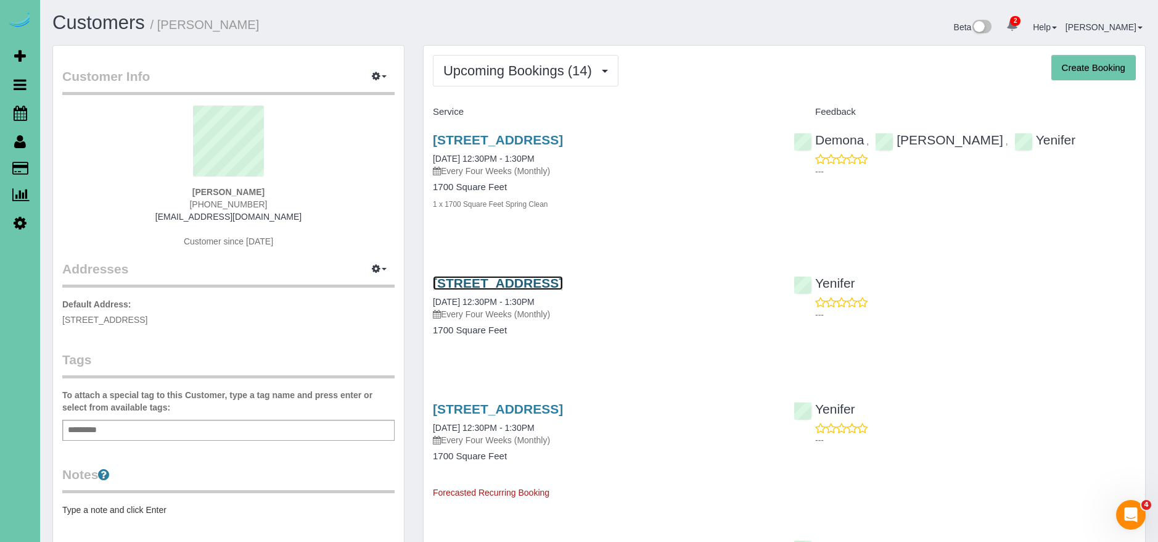
click at [563, 284] on link "3125 S 80th St, Omaha, NE 68124" at bounding box center [498, 283] width 130 height 14
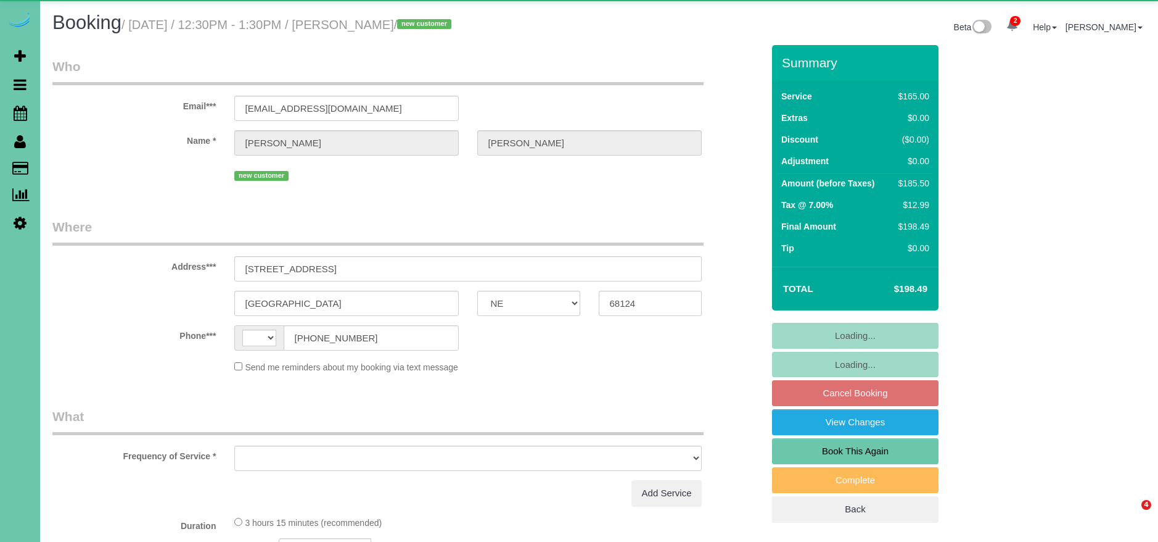
select select "NE"
select select "string:[GEOGRAPHIC_DATA]"
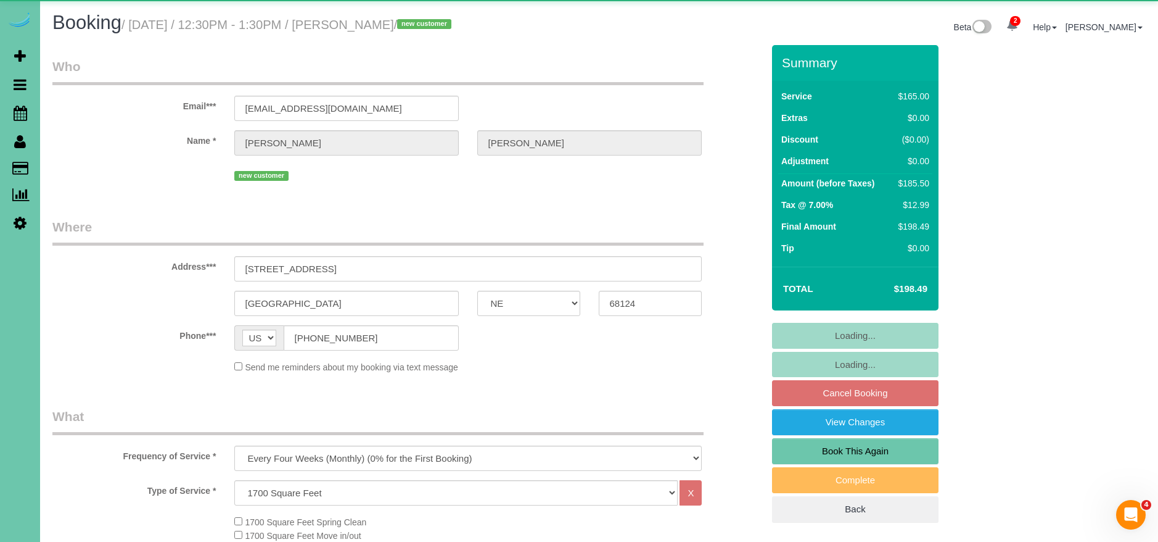
select select "object:914"
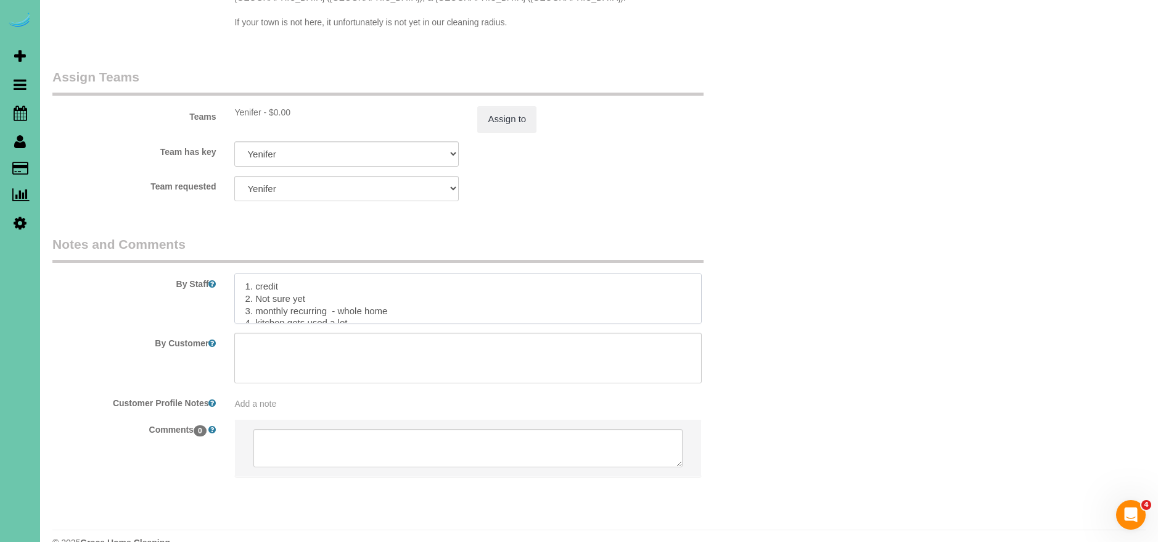
drag, startPoint x: 319, startPoint y: 256, endPoint x: 258, endPoint y: 269, distance: 61.8
click at [257, 273] on textarea at bounding box center [468, 298] width 468 height 51
click at [271, 283] on textarea at bounding box center [468, 298] width 468 height 51
paste textarea "two pieces of furniture that we built ourselves and have not had time to seal. …"
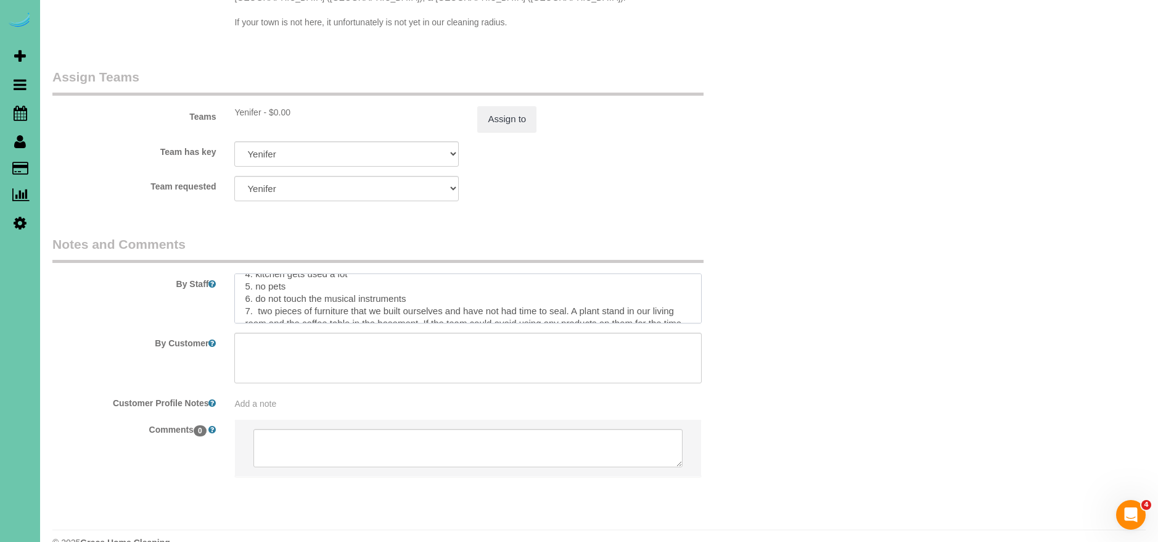
scroll to position [67, 0]
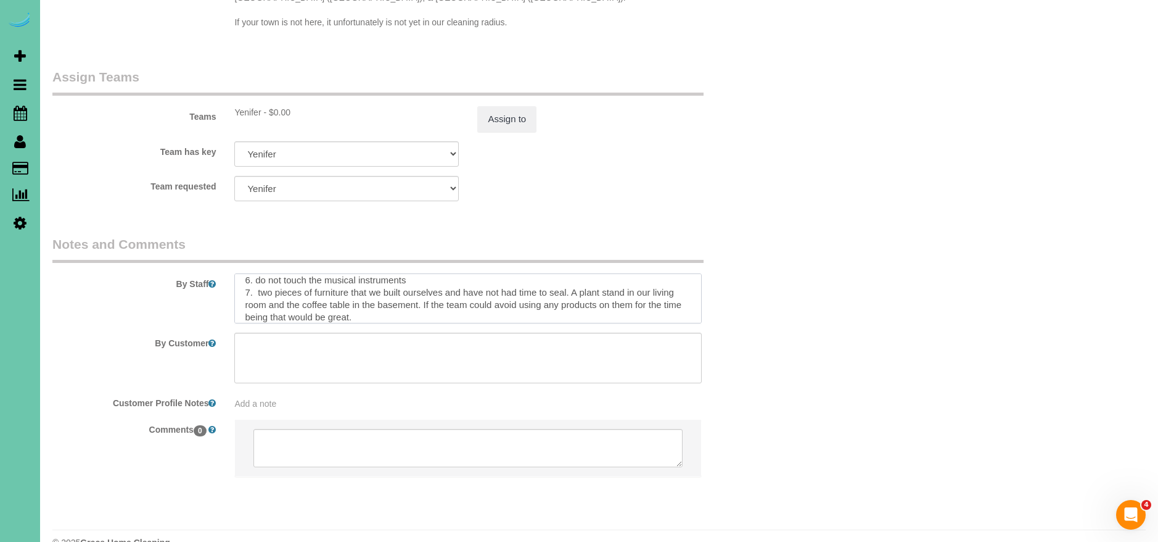
drag, startPoint x: 405, startPoint y: 268, endPoint x: 448, endPoint y: 268, distance: 43.2
click at [448, 273] on textarea at bounding box center [468, 298] width 468 height 51
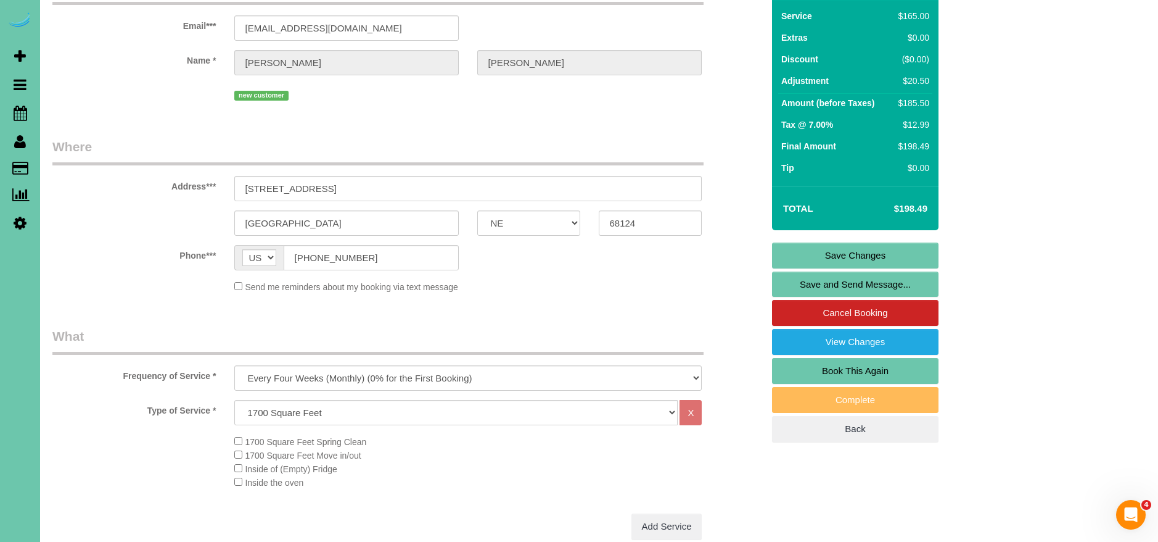
scroll to position [0, 0]
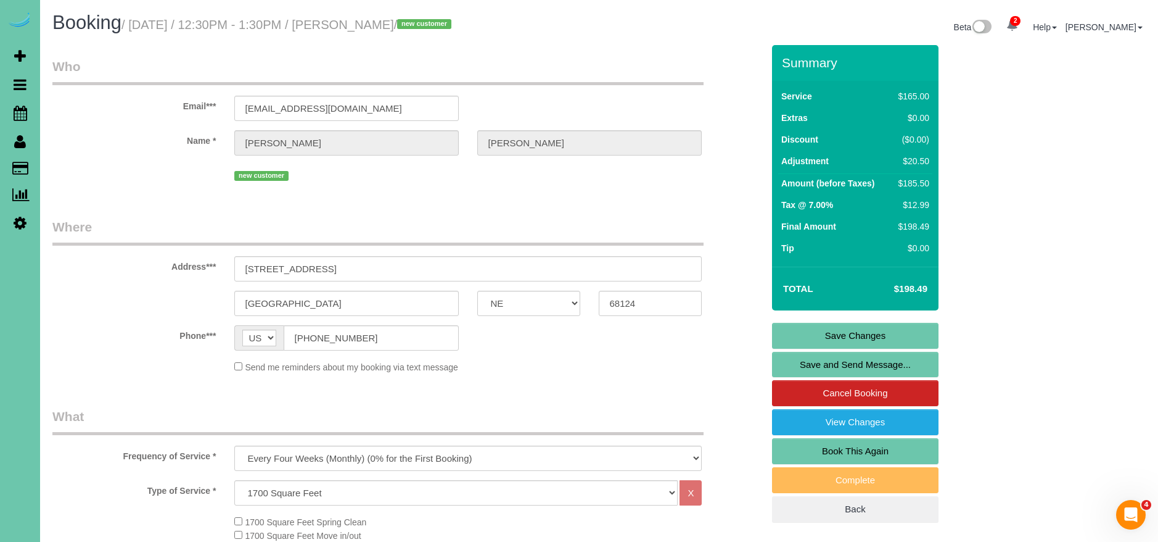
type textarea "1. credit 2. client home 3. monthly recurring - whole home 4. kitchen gets used…"
click at [872, 327] on link "Save Changes" at bounding box center [855, 336] width 167 height 26
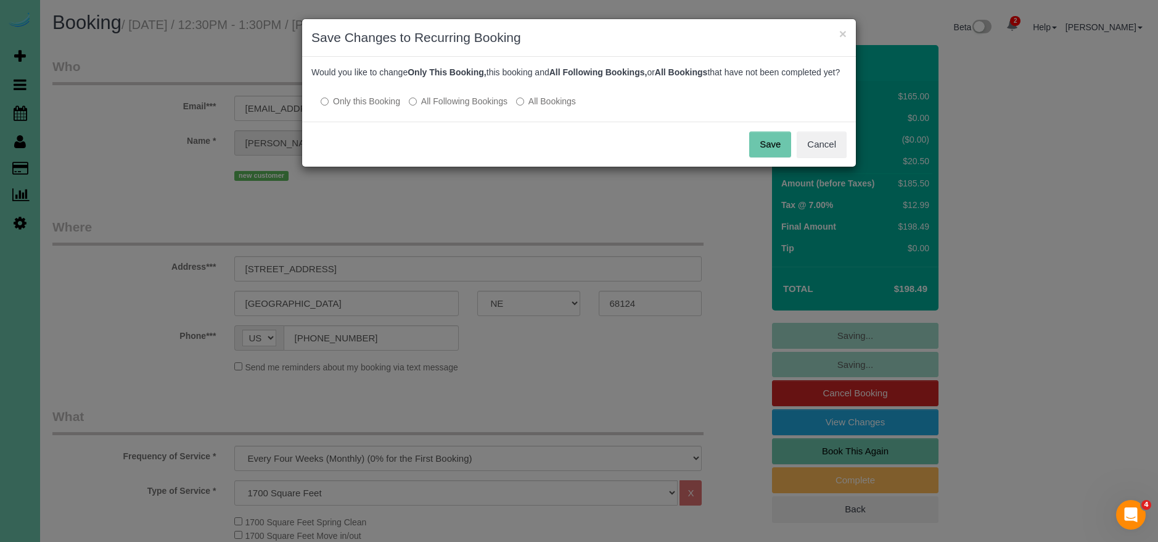
click at [452, 106] on p "Only this Booking All Following Bookings All Bookings" at bounding box center [578, 100] width 535 height 13
click at [437, 107] on label "All Following Bookings" at bounding box center [458, 101] width 99 height 12
click at [768, 154] on button "Save" at bounding box center [770, 144] width 42 height 26
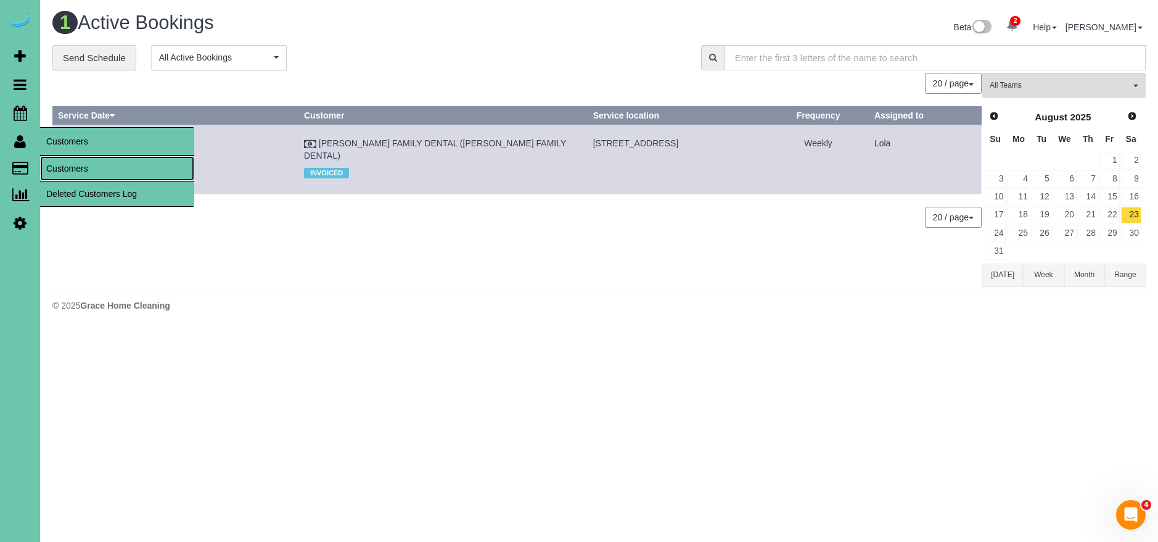
drag, startPoint x: 94, startPoint y: 173, endPoint x: 86, endPoint y: 171, distance: 8.2
click at [94, 173] on link "Customers" at bounding box center [117, 168] width 154 height 25
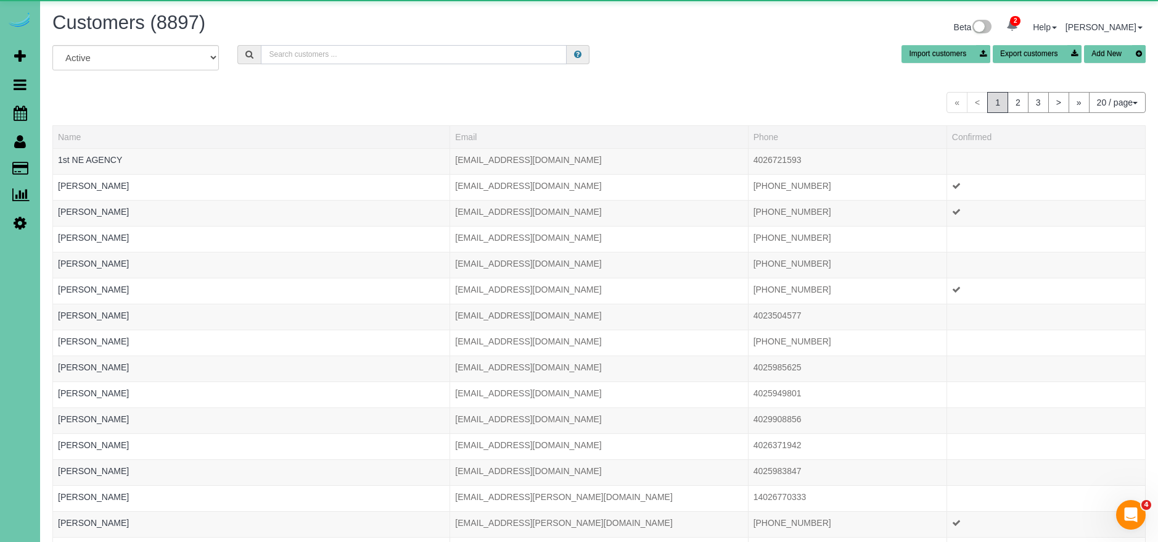
click at [431, 57] on input "text" at bounding box center [414, 54] width 306 height 19
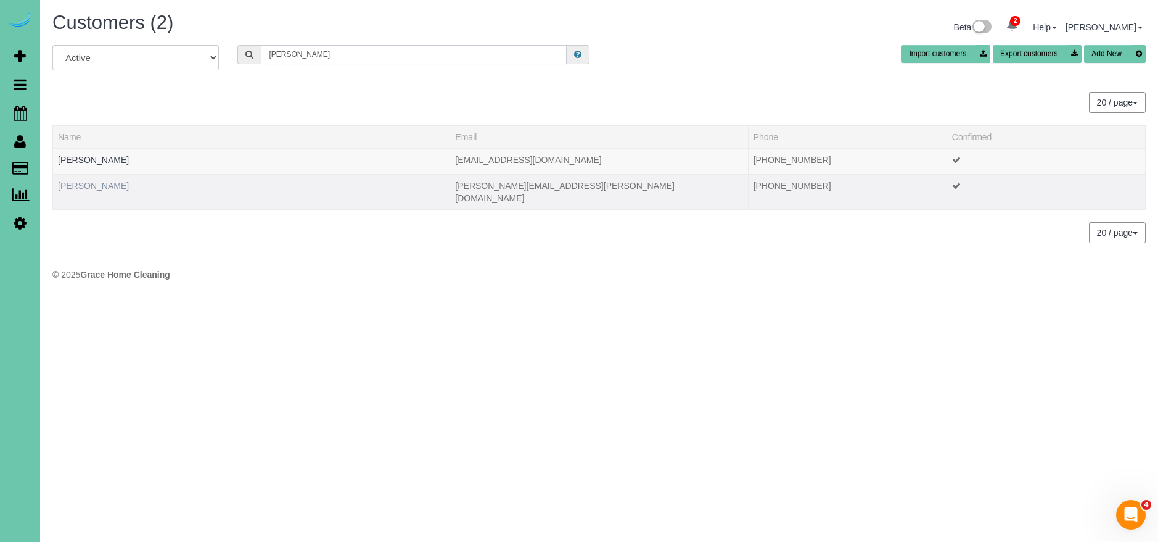
type input "[PERSON_NAME]"
click at [96, 186] on link "[PERSON_NAME]" at bounding box center [93, 186] width 71 height 10
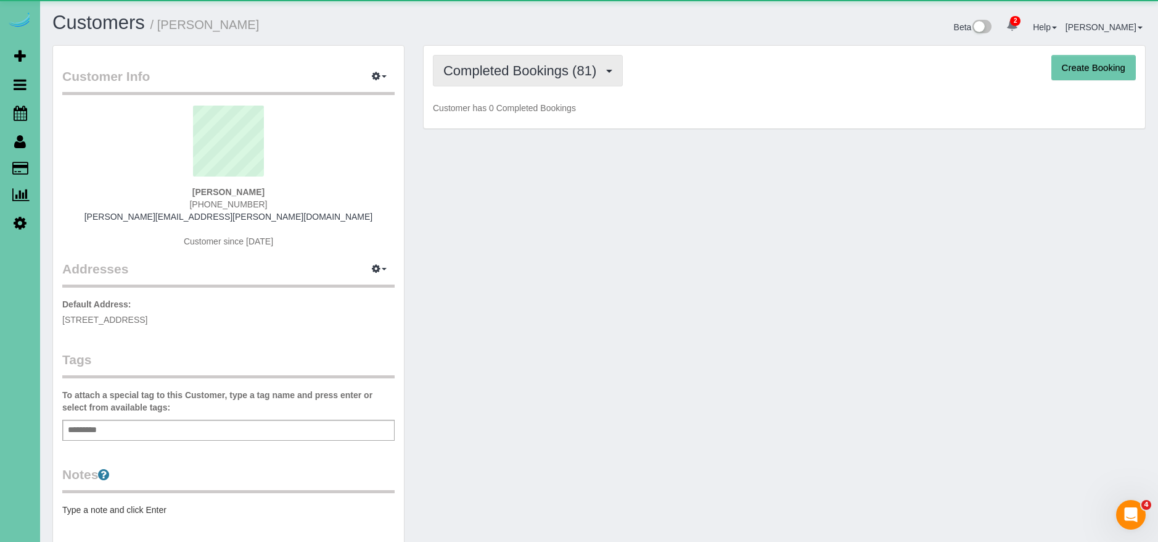
click at [550, 73] on span "Completed Bookings (81)" at bounding box center [522, 70] width 159 height 15
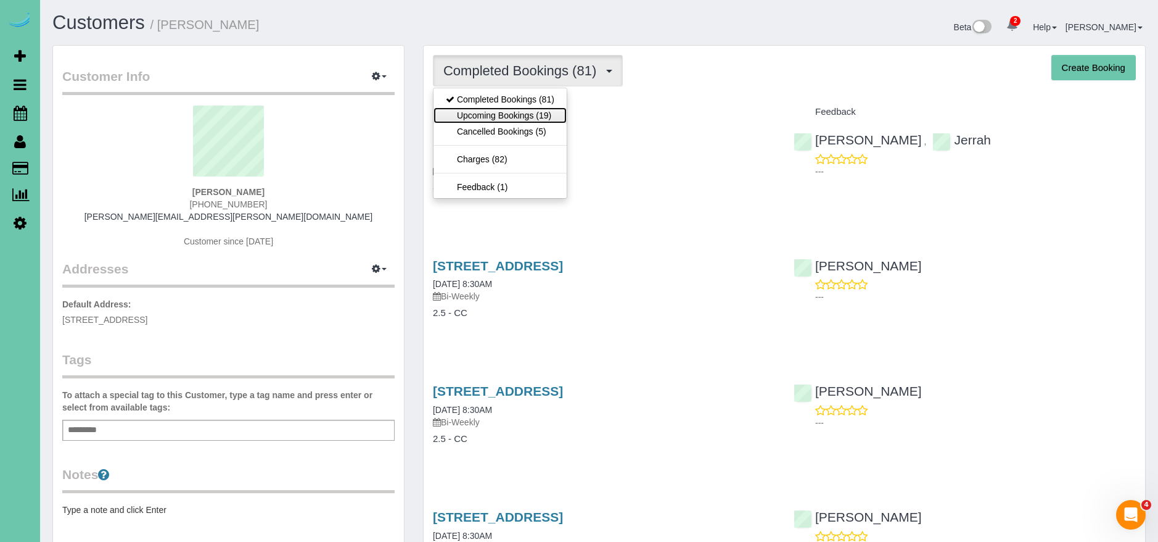
click at [546, 118] on link "Upcoming Bookings (19)" at bounding box center [500, 115] width 133 height 16
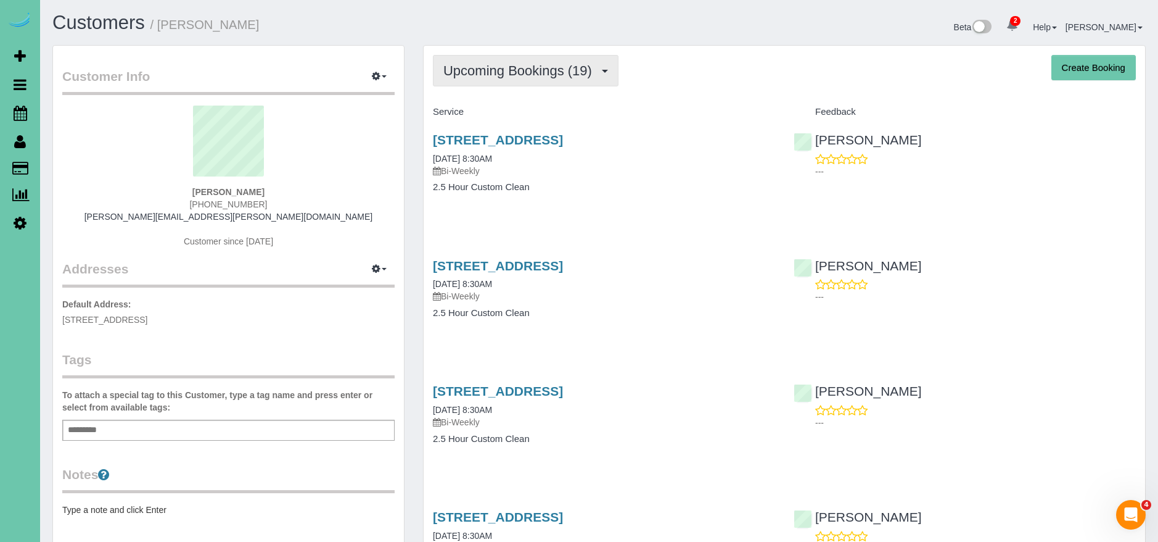
click at [534, 72] on span "Upcoming Bookings (19)" at bounding box center [520, 70] width 155 height 15
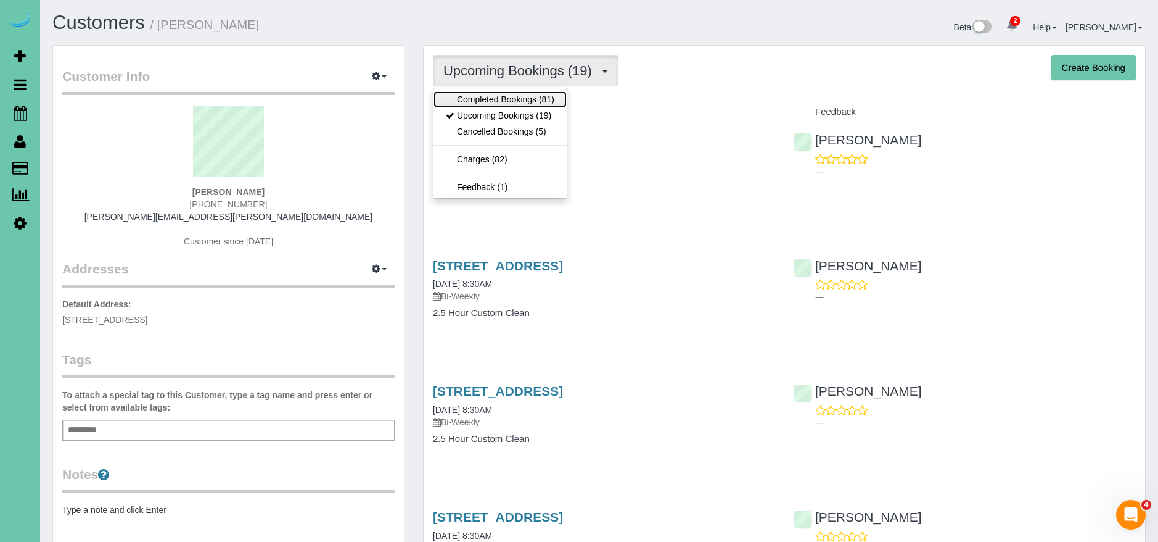
click at [527, 101] on link "Completed Bookings (81)" at bounding box center [500, 99] width 133 height 16
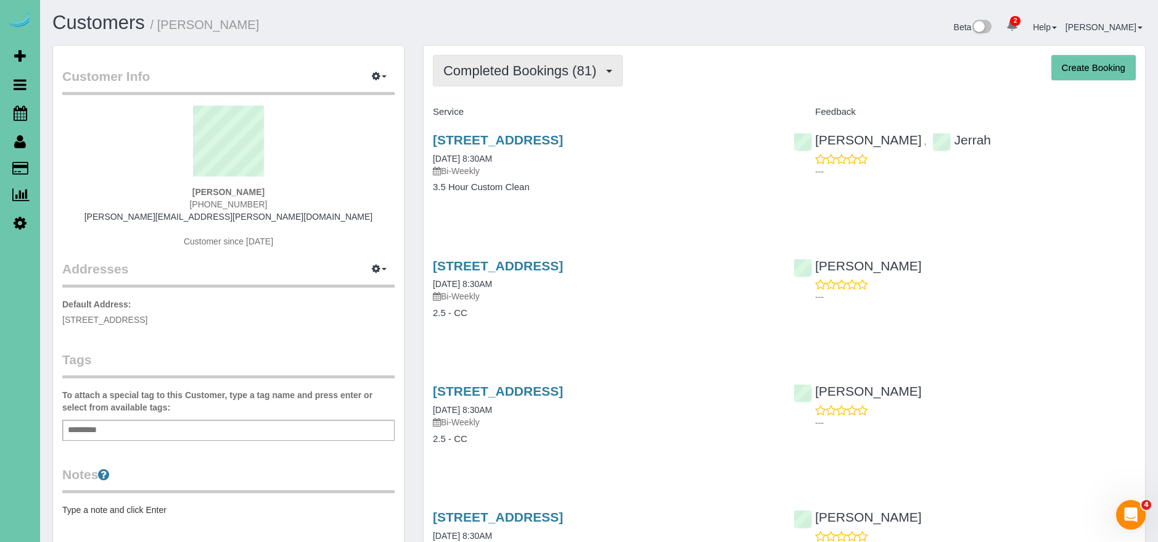
click at [506, 75] on span "Completed Bookings (81)" at bounding box center [522, 70] width 159 height 15
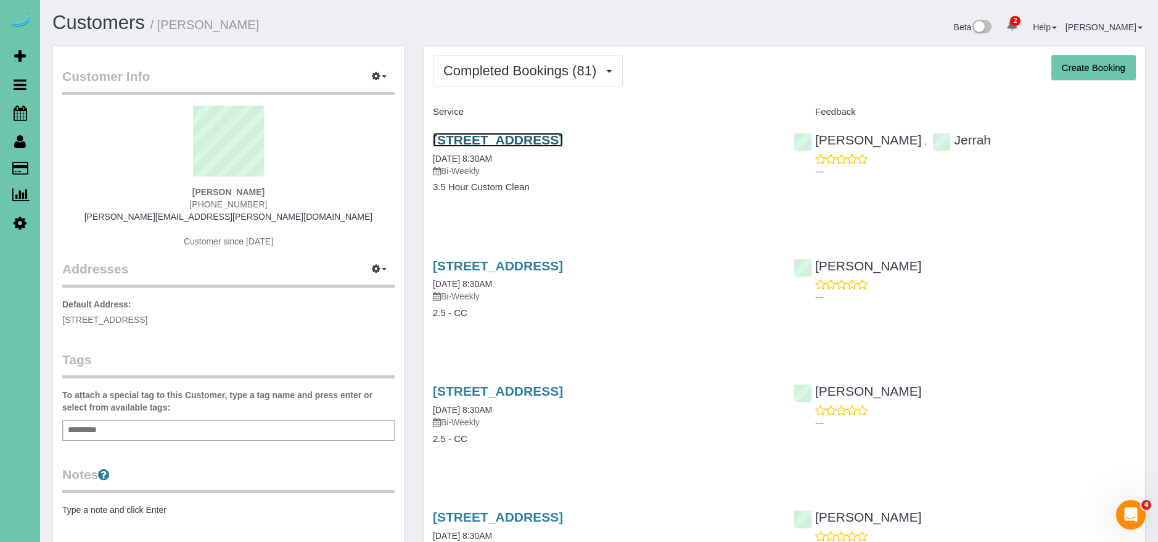
click at [563, 142] on link "[STREET_ADDRESS]" at bounding box center [498, 140] width 130 height 14
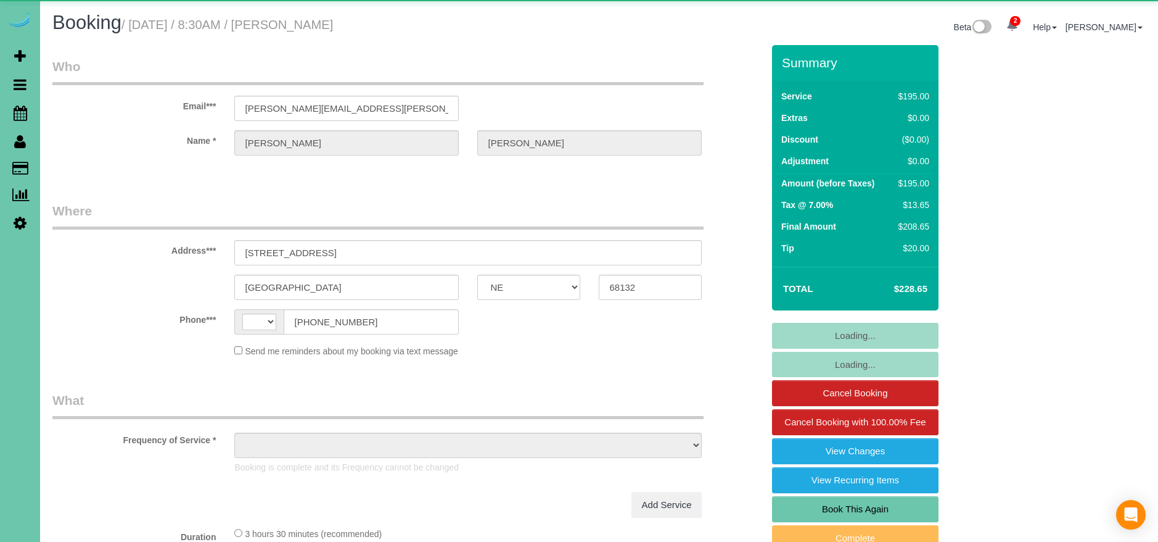
select select "NE"
select select "object:418"
select select "string:fspay-cf6d09dd-3363-4505-ae10-996af018aa10"
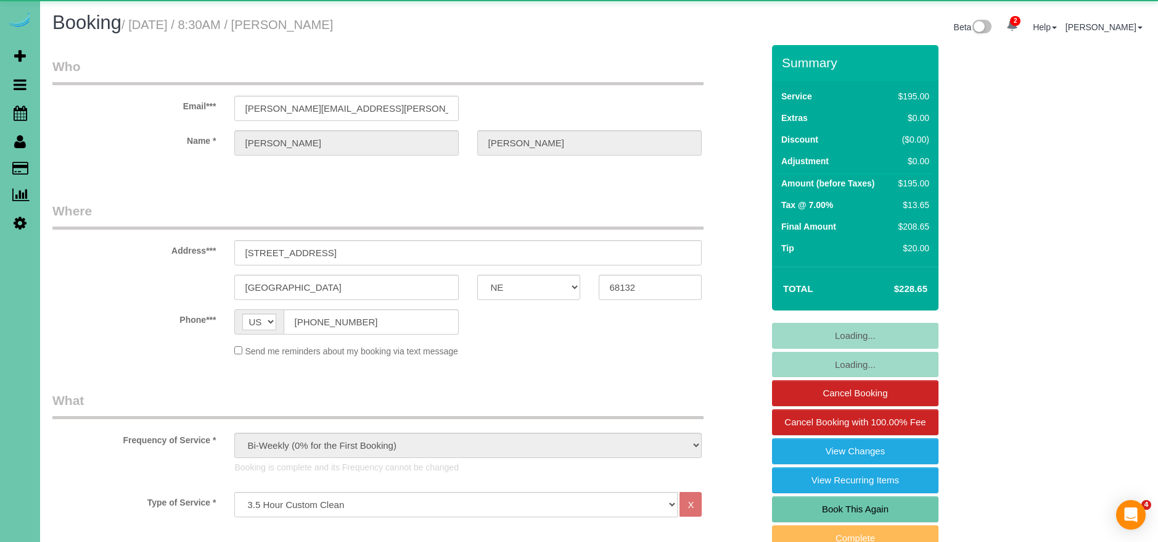
select select "string:US"
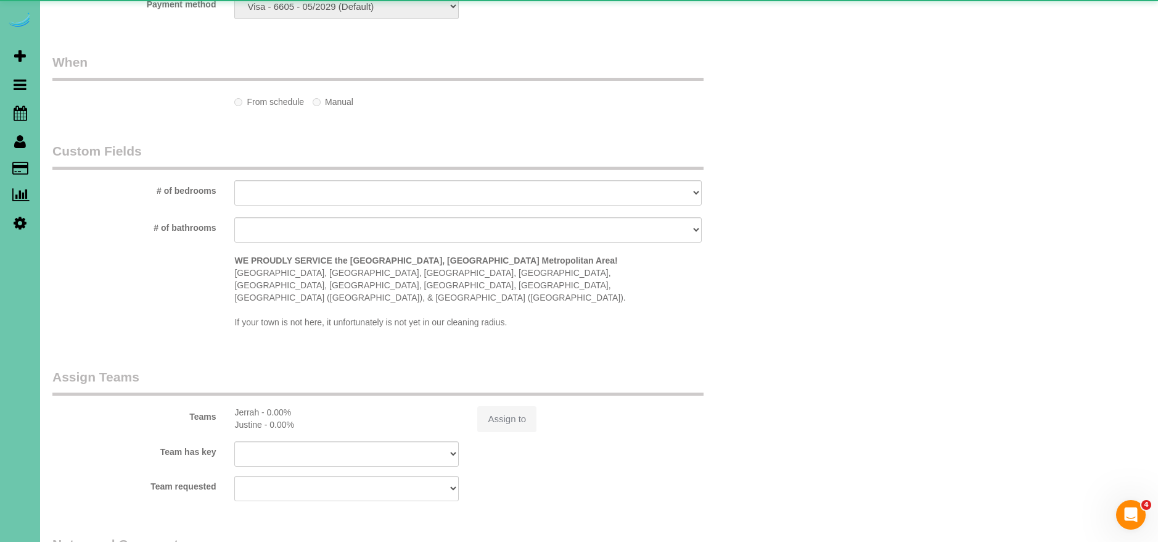
scroll to position [1031, 0]
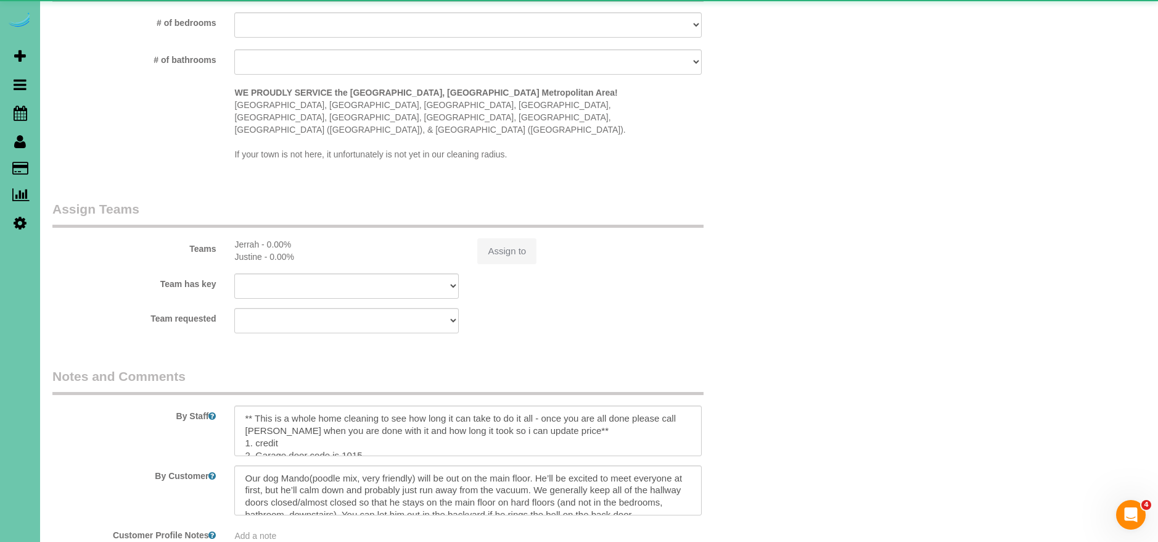
select select "object:723"
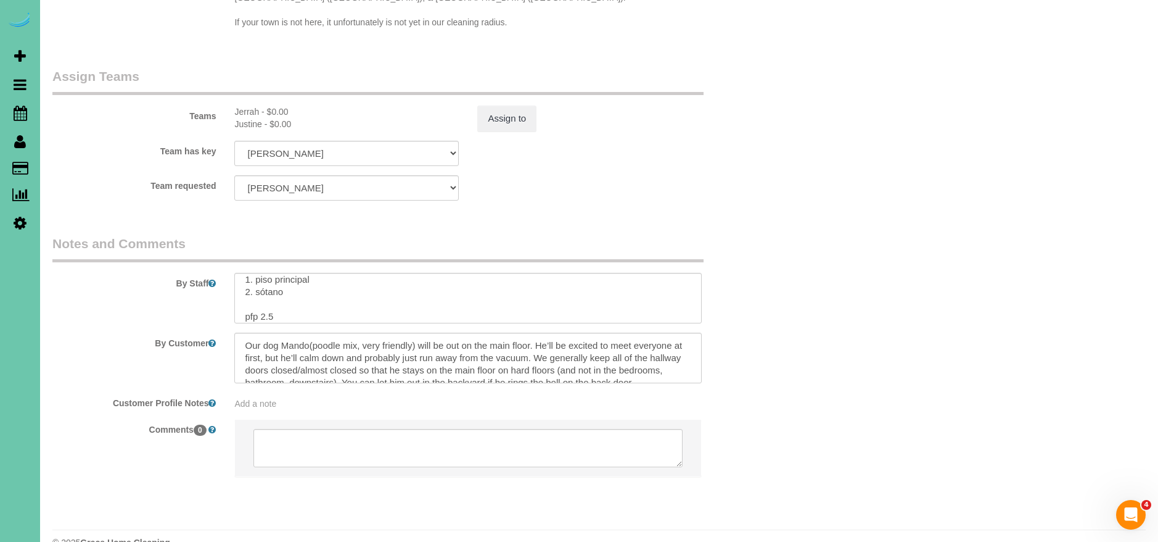
scroll to position [221, 0]
click at [549, 234] on legend "Notes and Comments" at bounding box center [377, 248] width 651 height 28
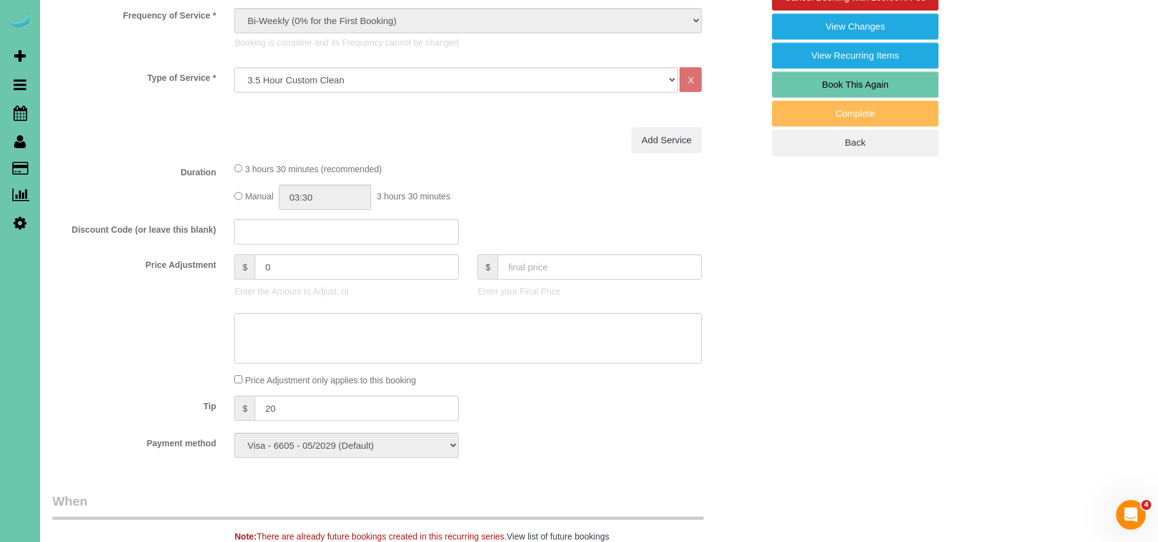
scroll to position [0, 0]
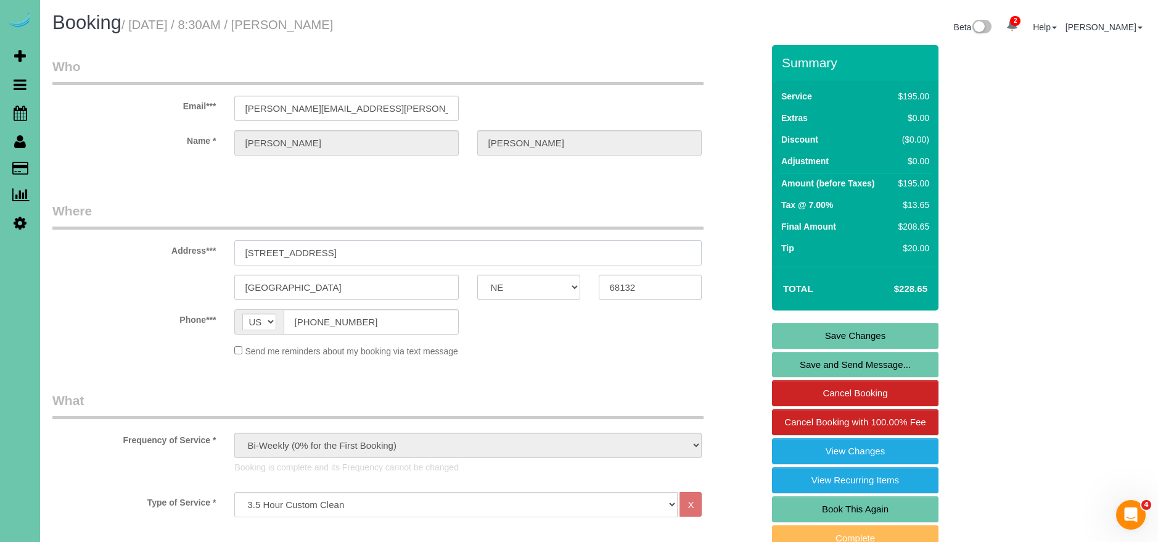
drag, startPoint x: 357, startPoint y: 251, endPoint x: 197, endPoint y: 239, distance: 159.6
click at [198, 239] on div "Address*** 320 S 71st Street" at bounding box center [407, 234] width 729 height 64
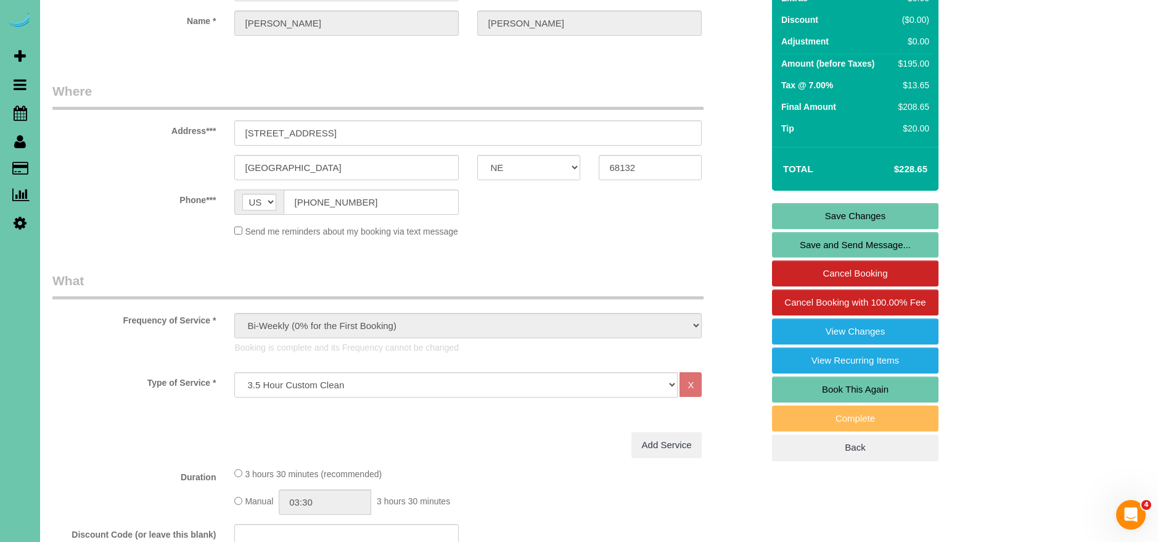
scroll to position [119, 0]
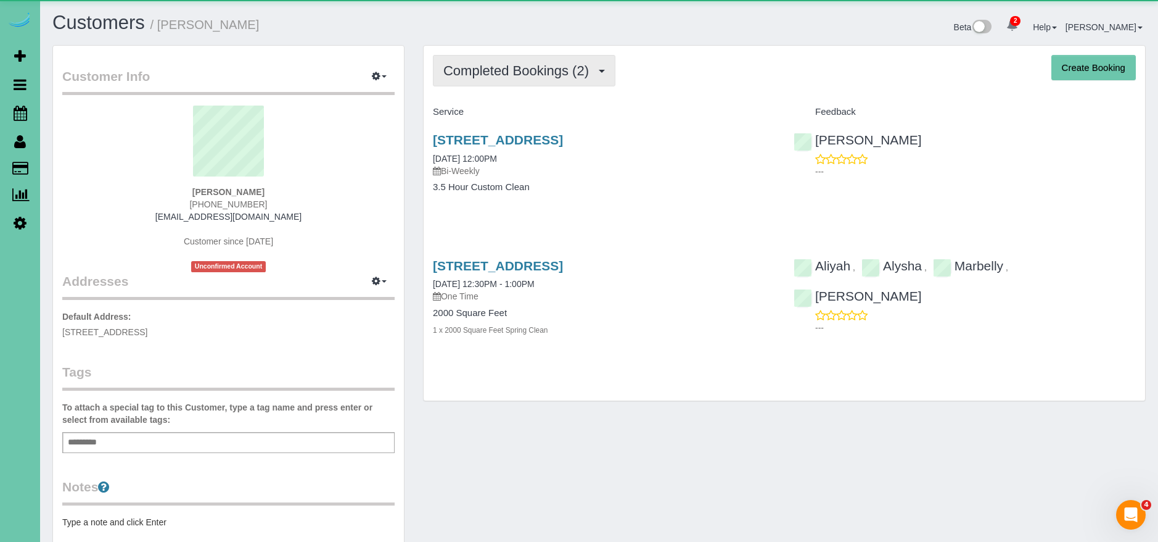
drag, startPoint x: 531, startPoint y: 71, endPoint x: 533, endPoint y: 65, distance: 6.4
click at [531, 71] on span "Completed Bookings (2)" at bounding box center [519, 70] width 152 height 15
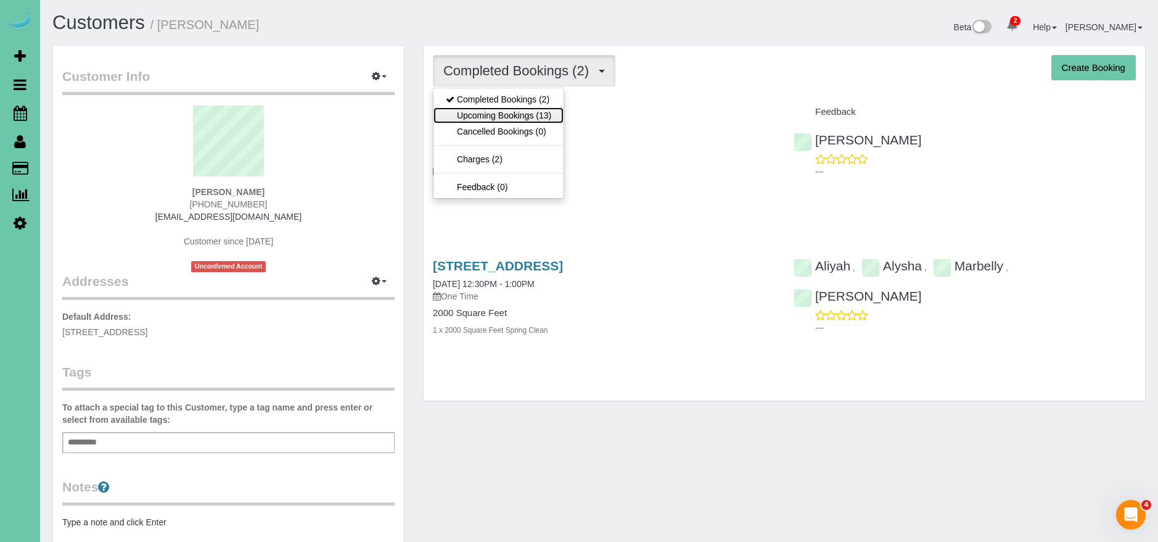
click at [535, 115] on link "Upcoming Bookings (13)" at bounding box center [499, 115] width 130 height 16
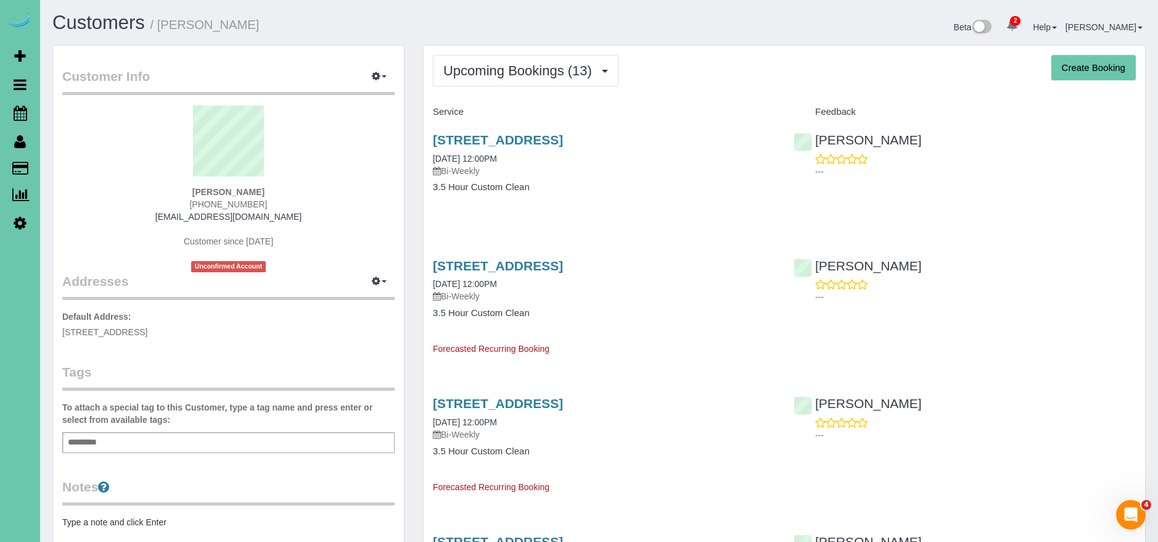
drag, startPoint x: 698, startPoint y: 139, endPoint x: 430, endPoint y: 138, distance: 268.3
click at [430, 138] on div "12353 Franklin St, Omaha, NE 68154 10/15/2025 12:00PM Bi-Weekly 3.5 Hour Custom…" at bounding box center [604, 169] width 361 height 95
copy link "12353 Franklin St, Omaha, NE 68154"
drag, startPoint x: 873, startPoint y: 12, endPoint x: 907, endPoint y: 2, distance: 34.9
click at [874, 12] on div "Beta 2 Your Notifications You have 0 alerts × You have 3 to charge for 10/01/20…" at bounding box center [878, 28] width 556 height 33
